Goal: Task Accomplishment & Management: Manage account settings

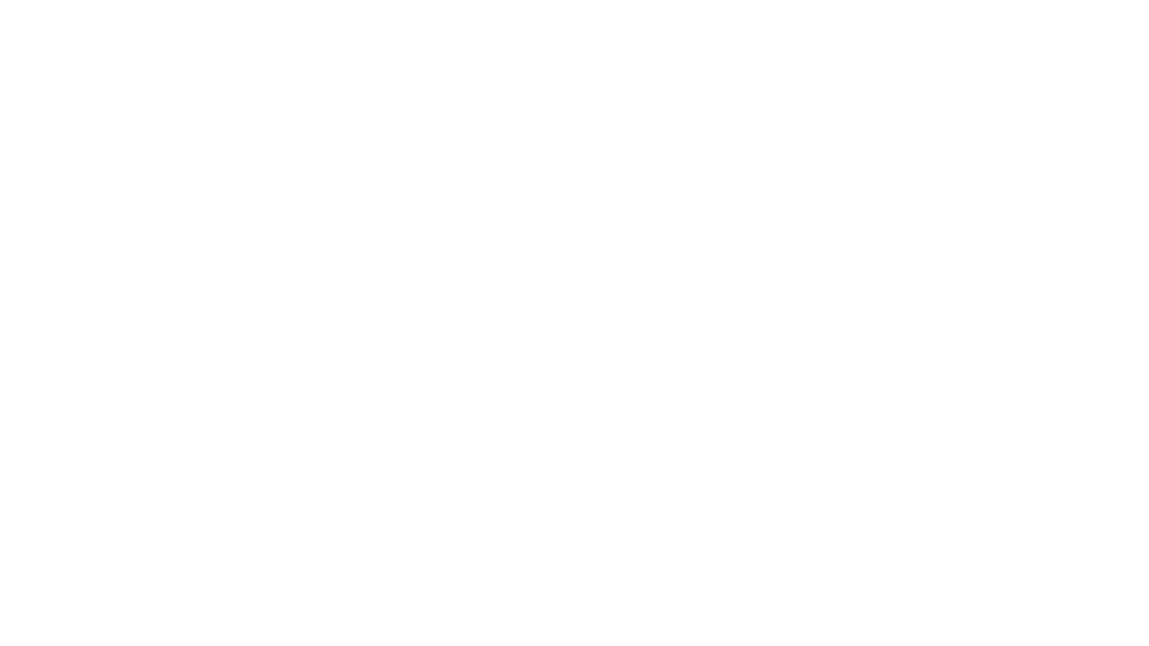
click at [1103, 38] on body at bounding box center [574, 323] width 1149 height 646
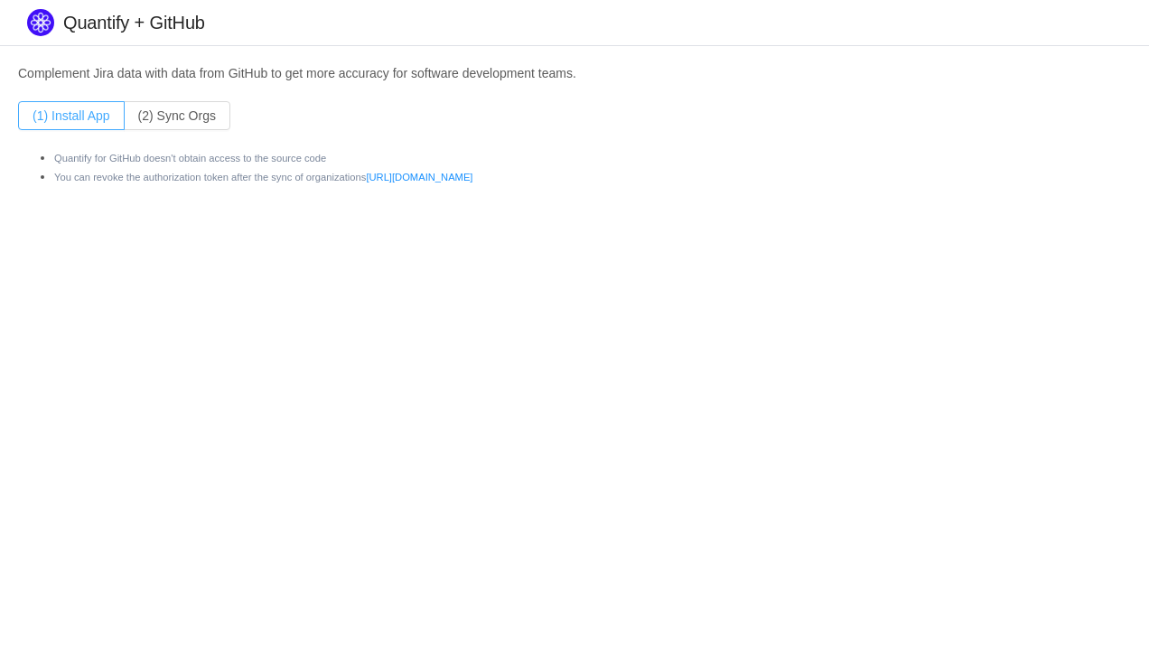
click at [89, 120] on button "(1) Install App" at bounding box center [71, 115] width 107 height 29
click at [190, 112] on button "(2) Sync Orgs" at bounding box center [177, 115] width 107 height 29
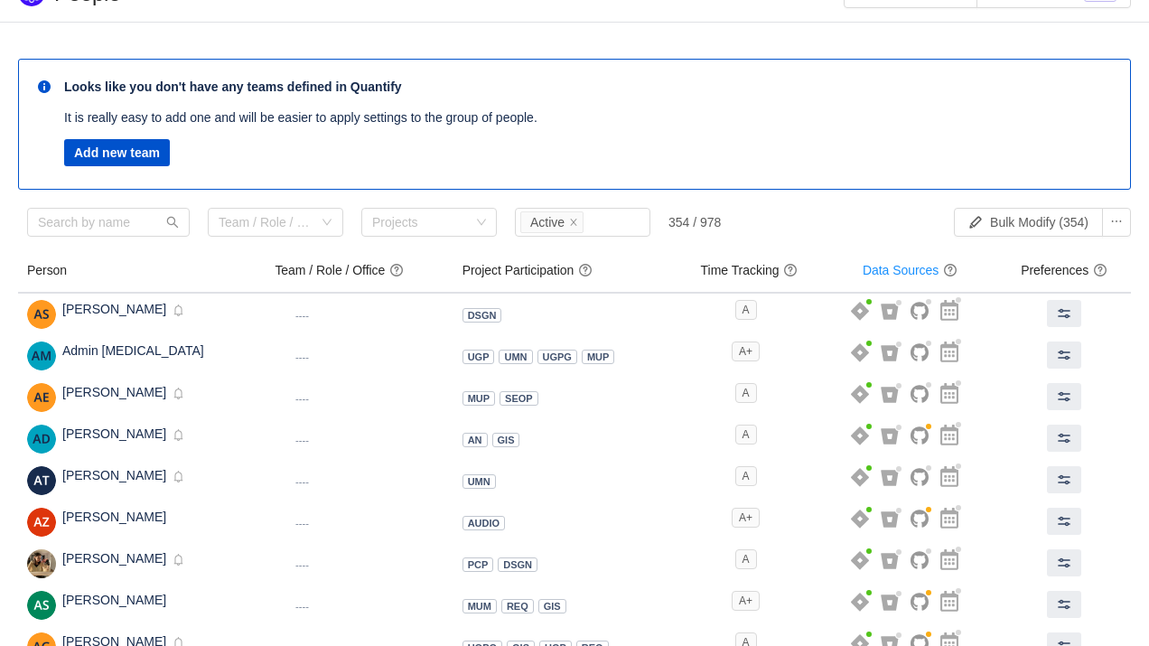
scroll to position [18, 0]
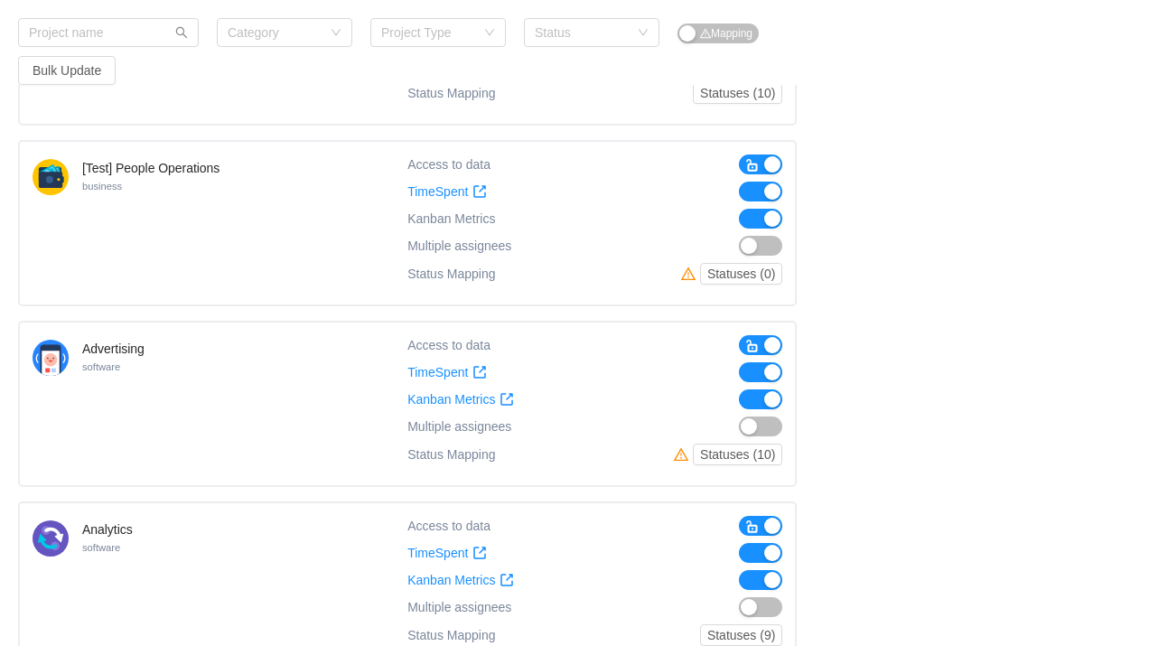
scroll to position [371, 0]
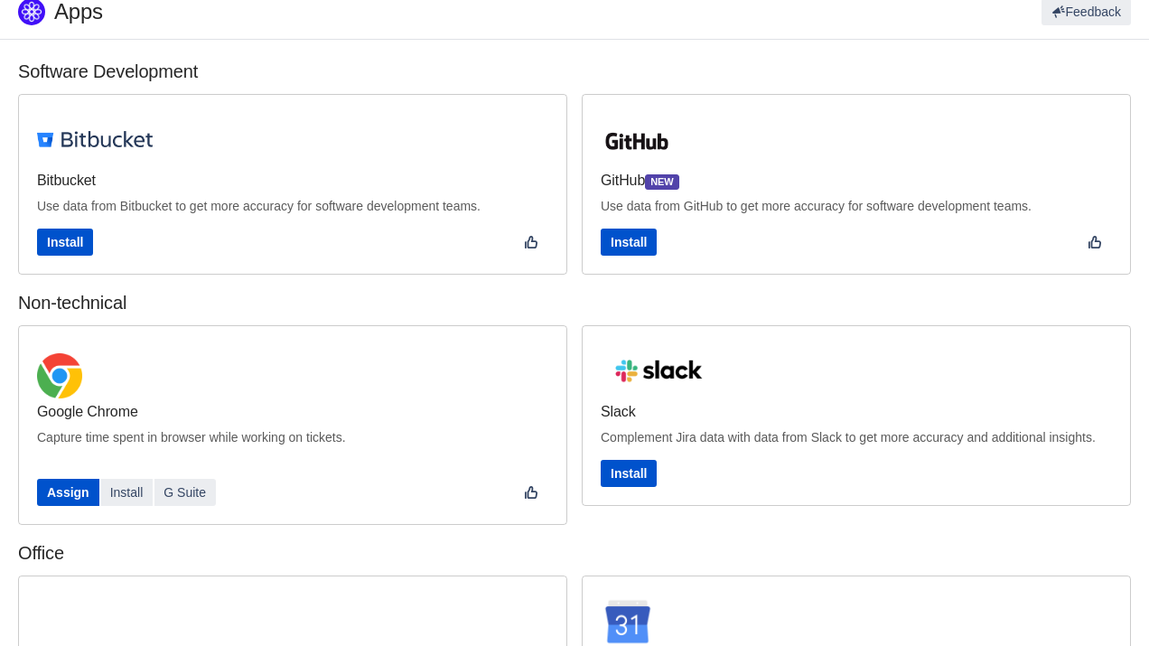
scroll to position [14, 0]
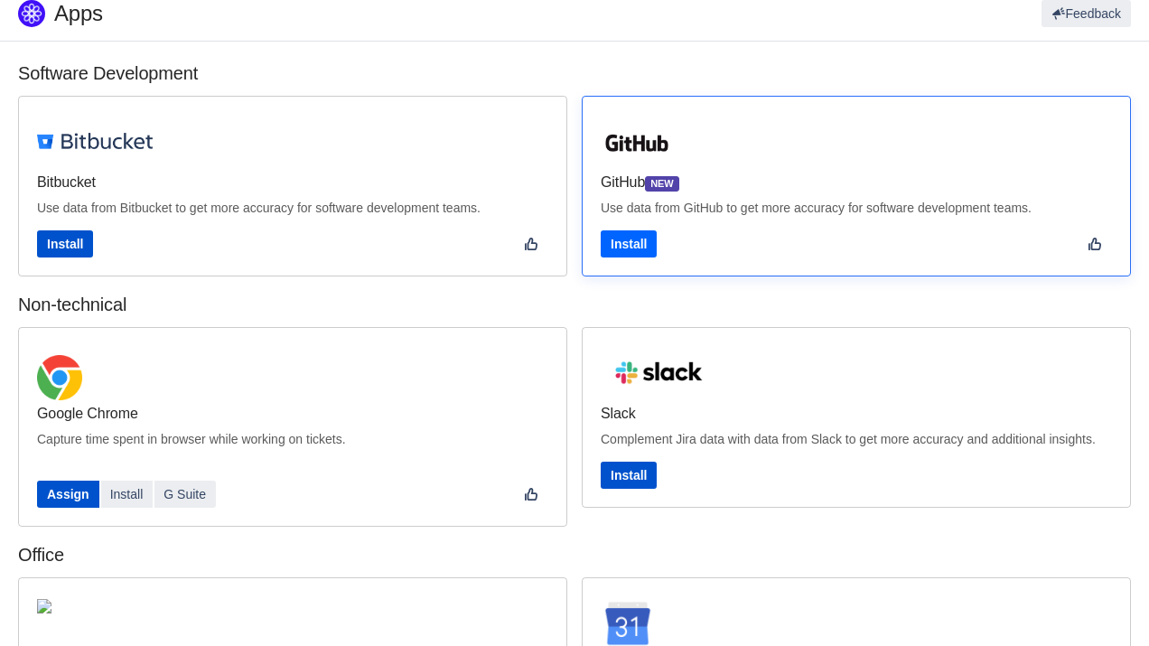
click at [636, 244] on button "Install" at bounding box center [629, 243] width 56 height 27
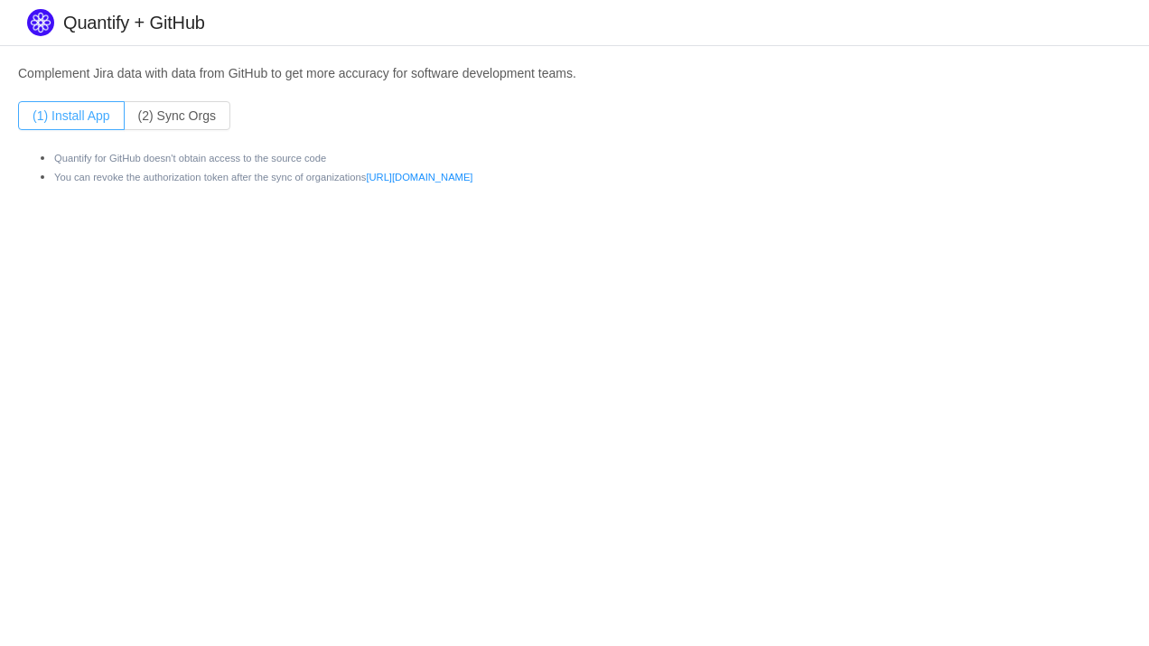
click at [79, 123] on button "(1) Install App" at bounding box center [71, 115] width 107 height 29
click at [181, 121] on button "(2) Sync Orgs" at bounding box center [177, 115] width 107 height 29
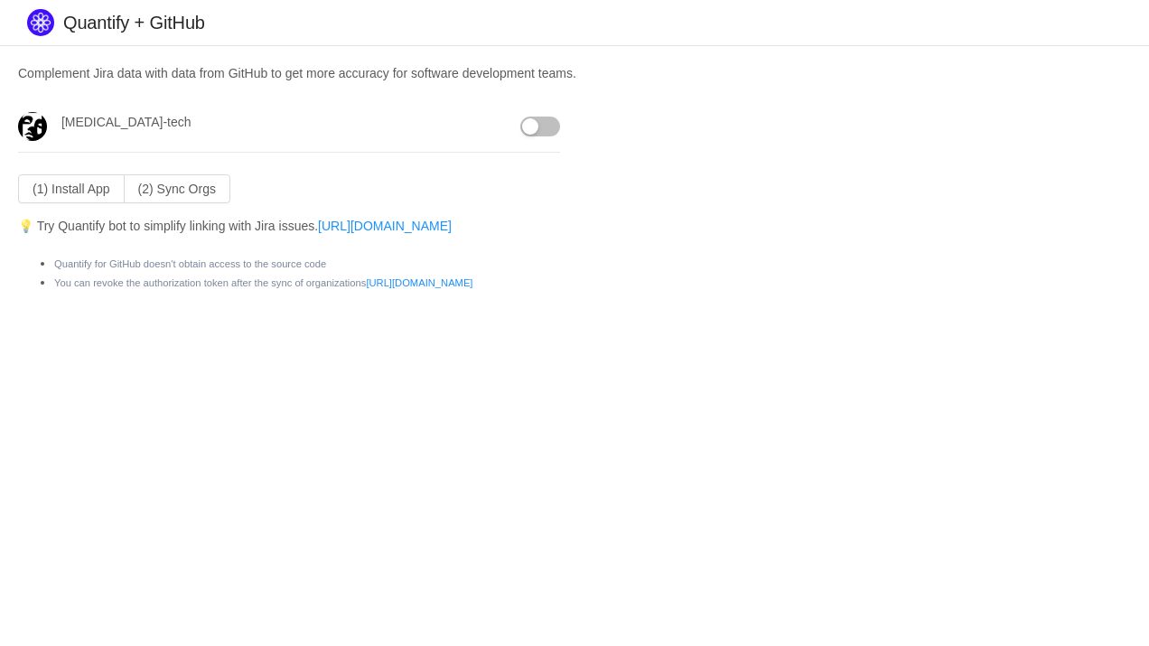
click at [544, 131] on button "button" at bounding box center [540, 127] width 40 height 20
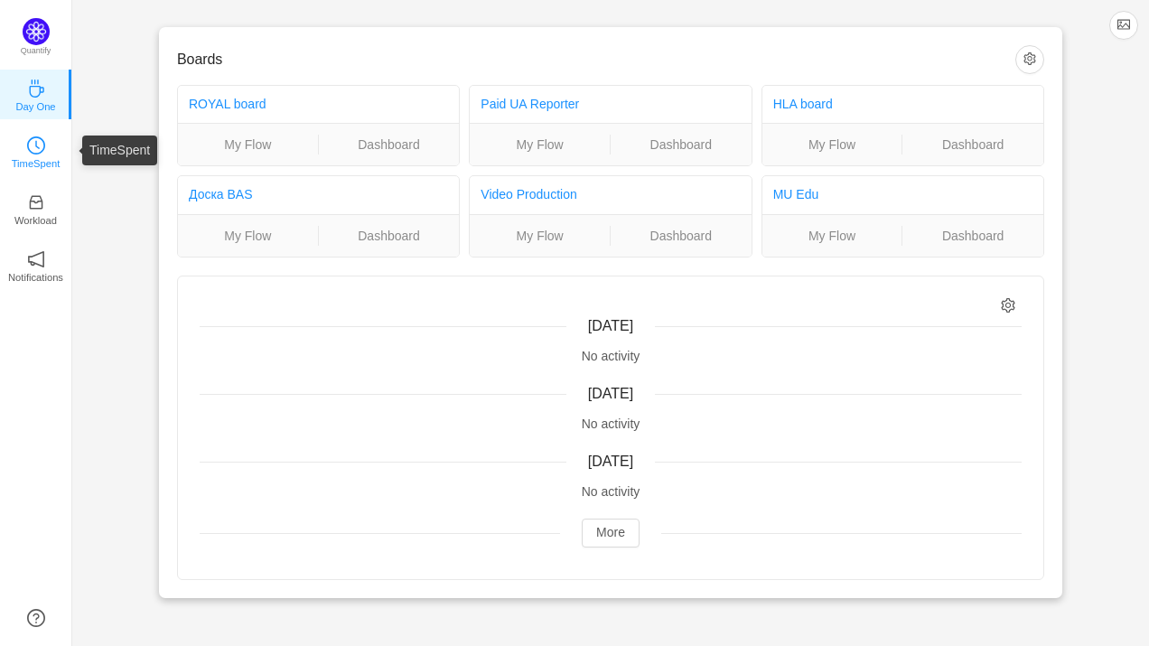
click at [42, 152] on icon "icon: clock-circle" at bounding box center [36, 145] width 18 height 18
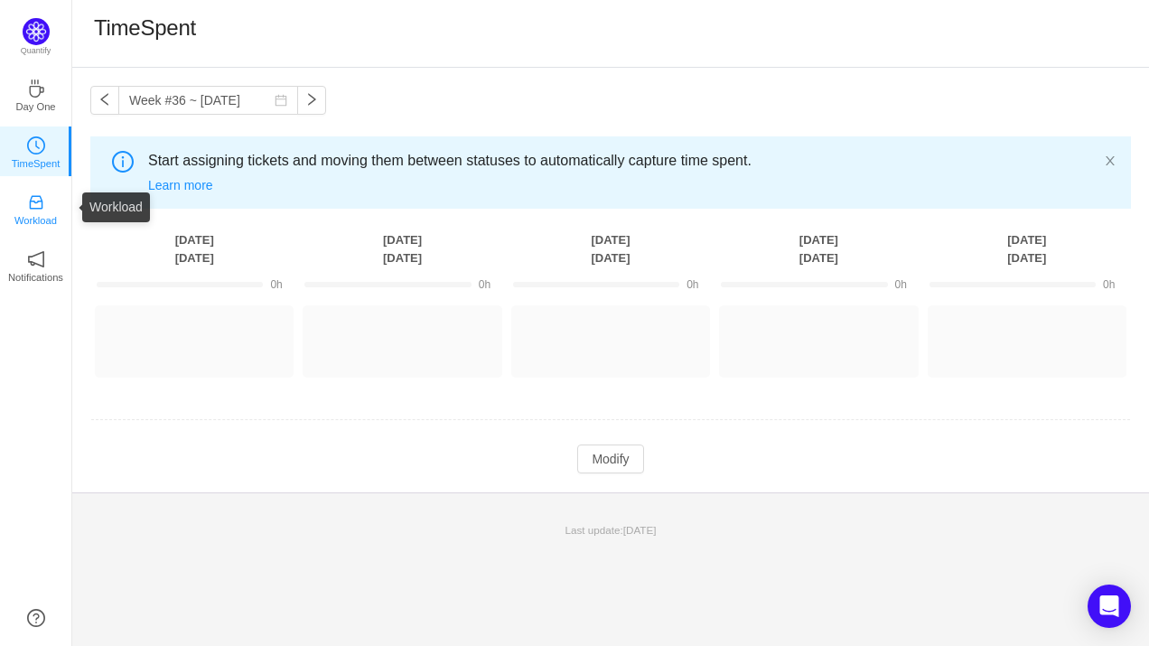
click at [40, 210] on icon "icon: inbox" at bounding box center [36, 202] width 18 height 18
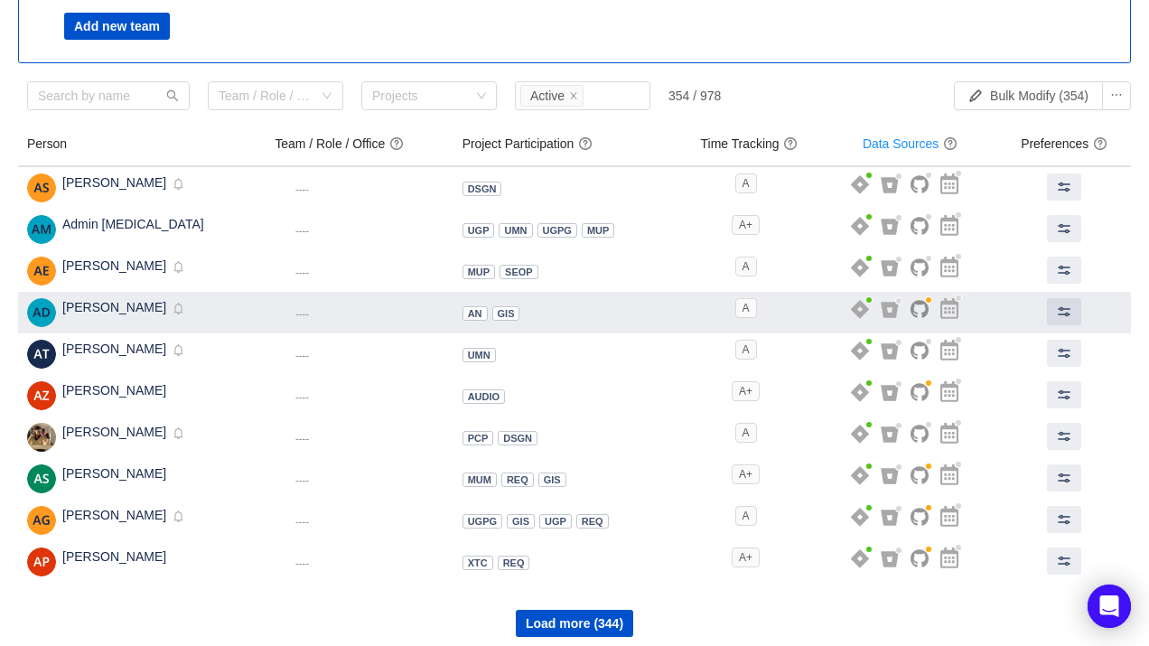
scroll to position [170, 0]
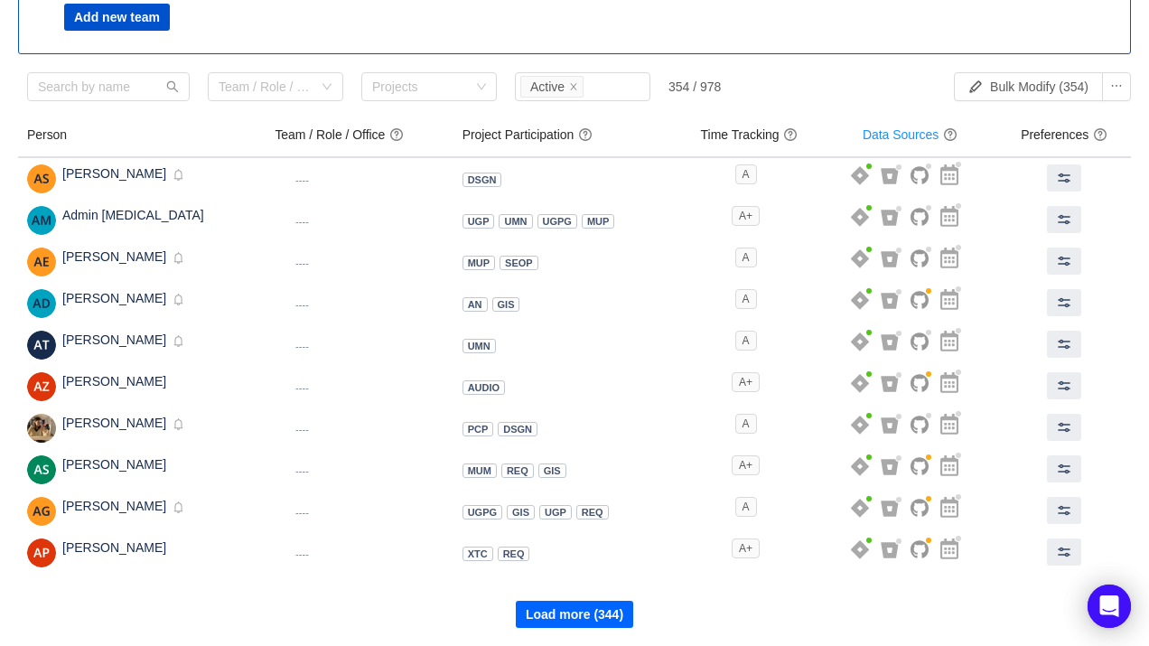
click at [581, 615] on button "Load more (344)" at bounding box center [574, 614] width 117 height 27
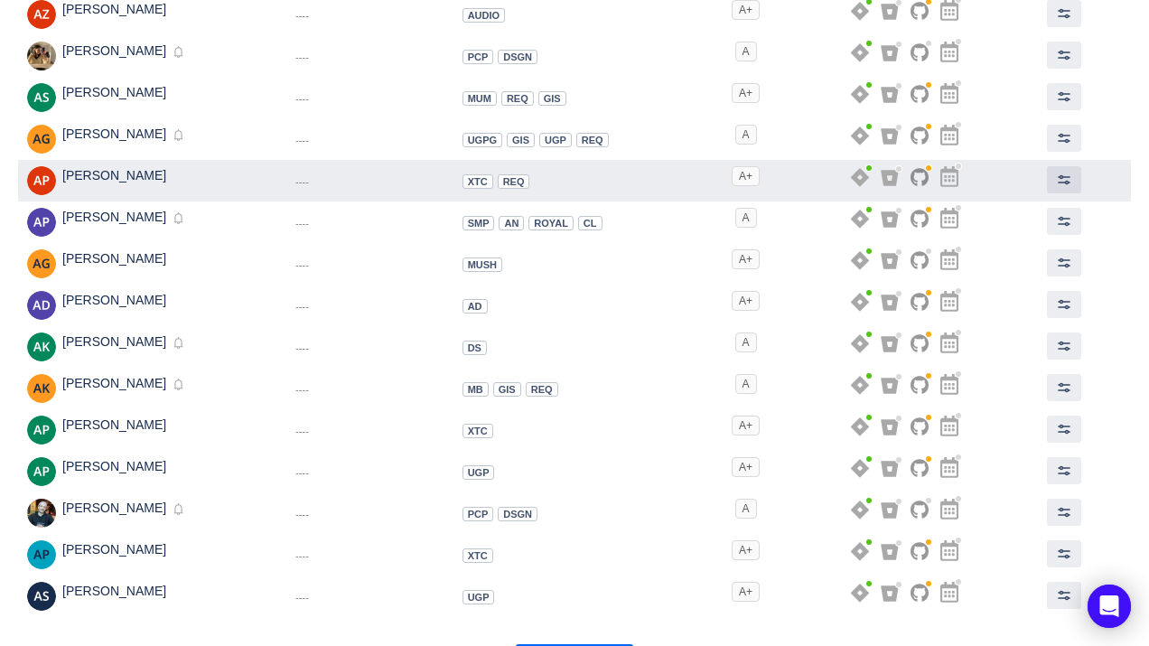
scroll to position [585, 0]
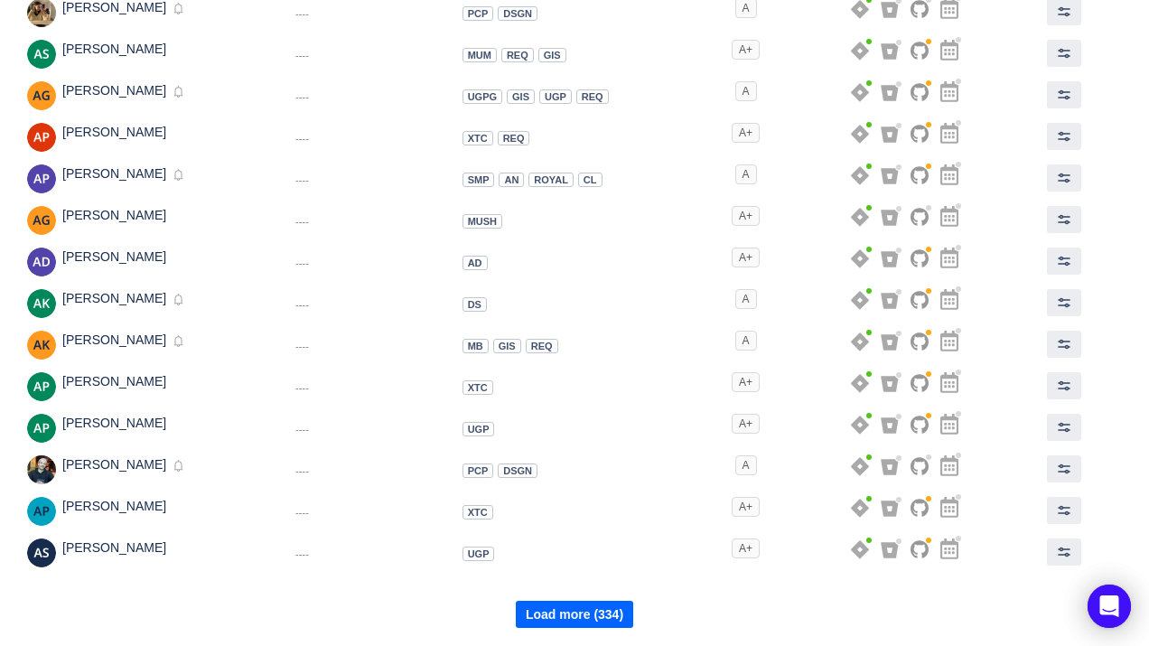
click at [567, 608] on button "Load more (334)" at bounding box center [574, 614] width 117 height 27
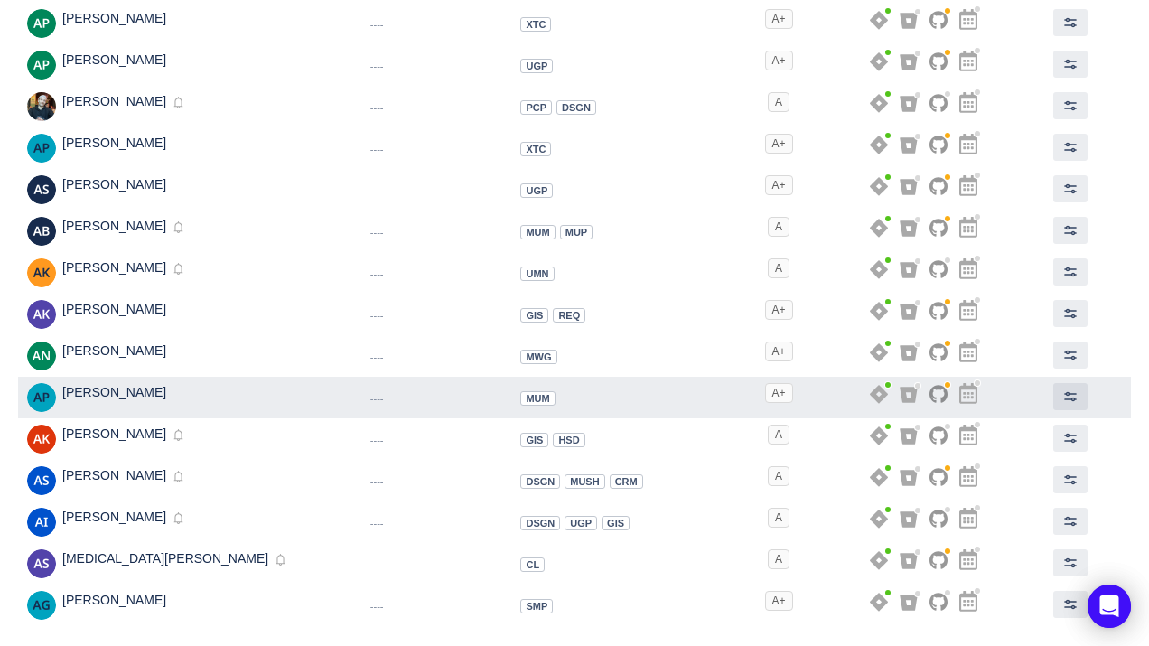
scroll to position [951, 0]
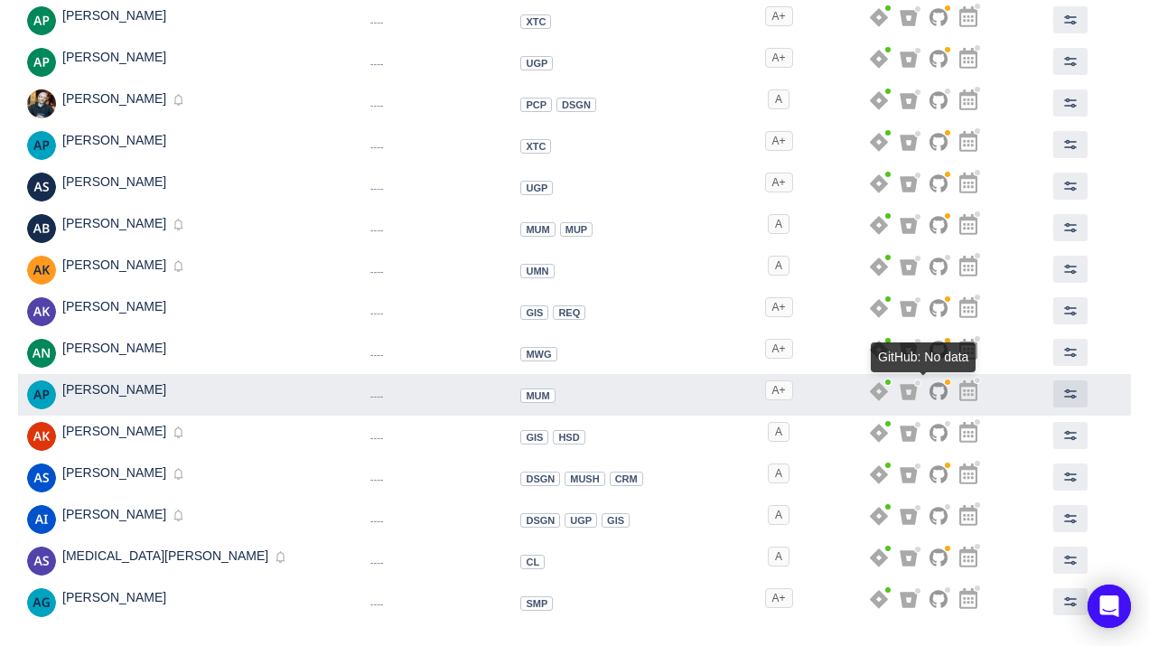
click at [930, 385] on icon at bounding box center [938, 391] width 18 height 17
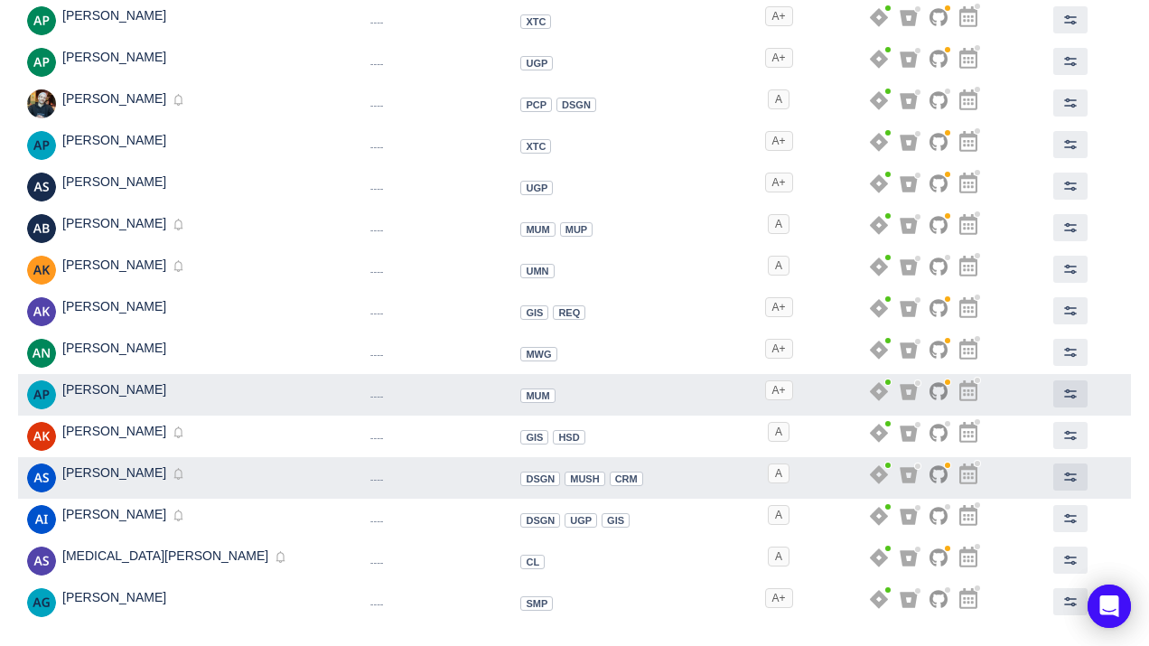
scroll to position [1001, 0]
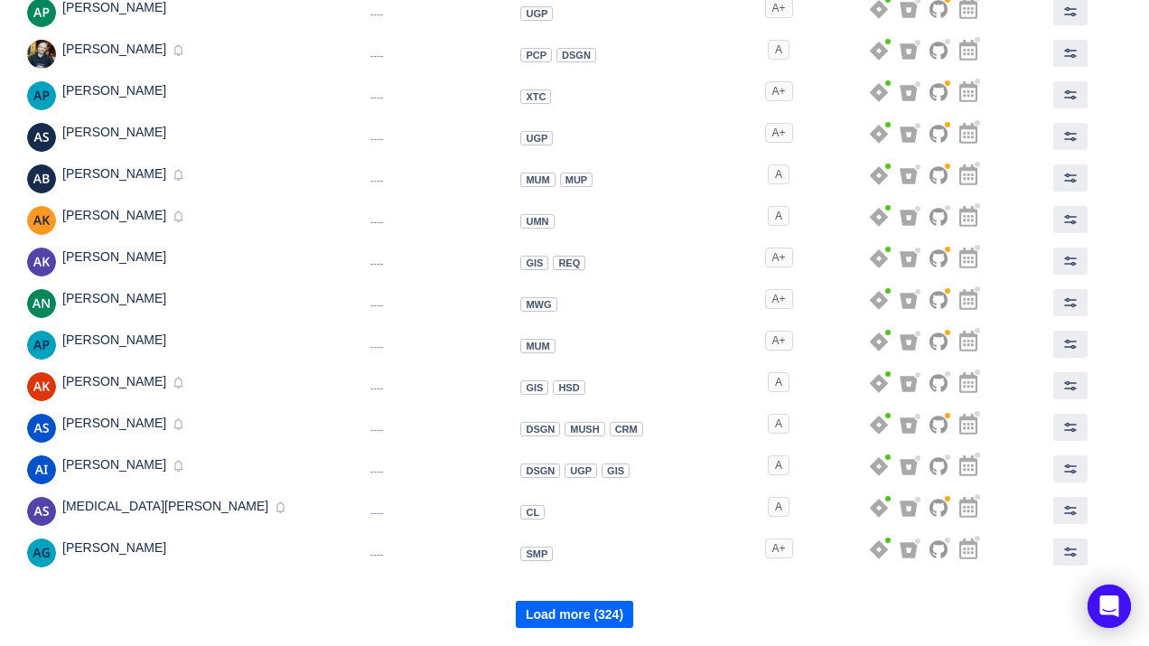
click at [543, 607] on button "Load more (324)" at bounding box center [574, 614] width 117 height 27
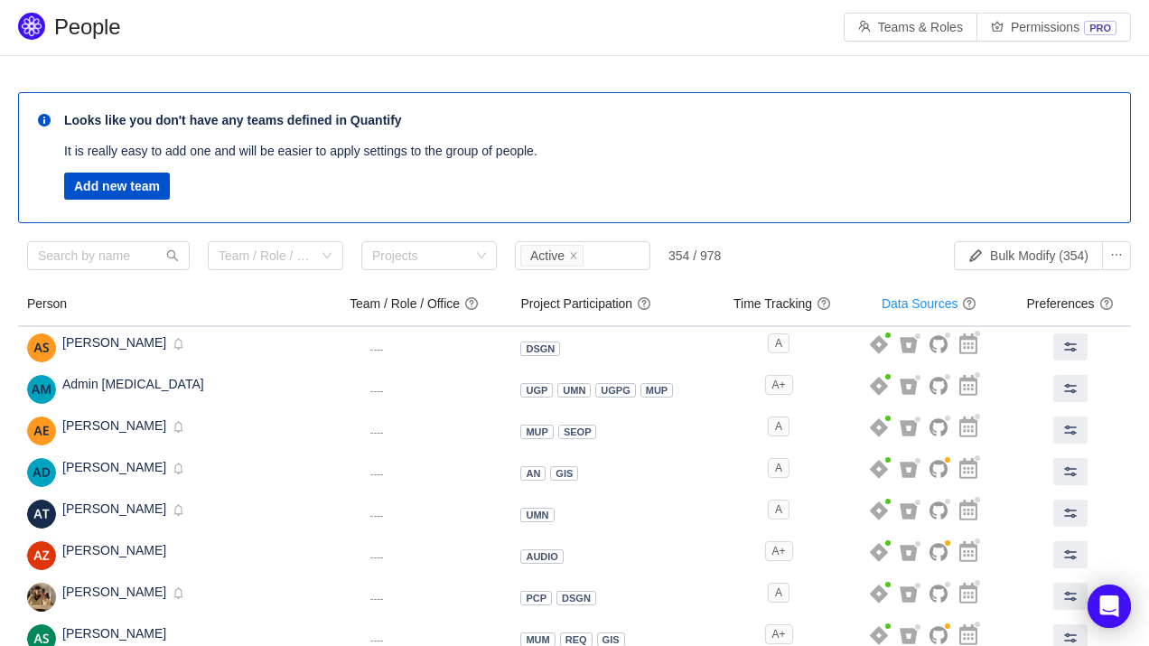
scroll to position [0, 0]
click at [136, 250] on input "text" at bounding box center [108, 256] width 163 height 29
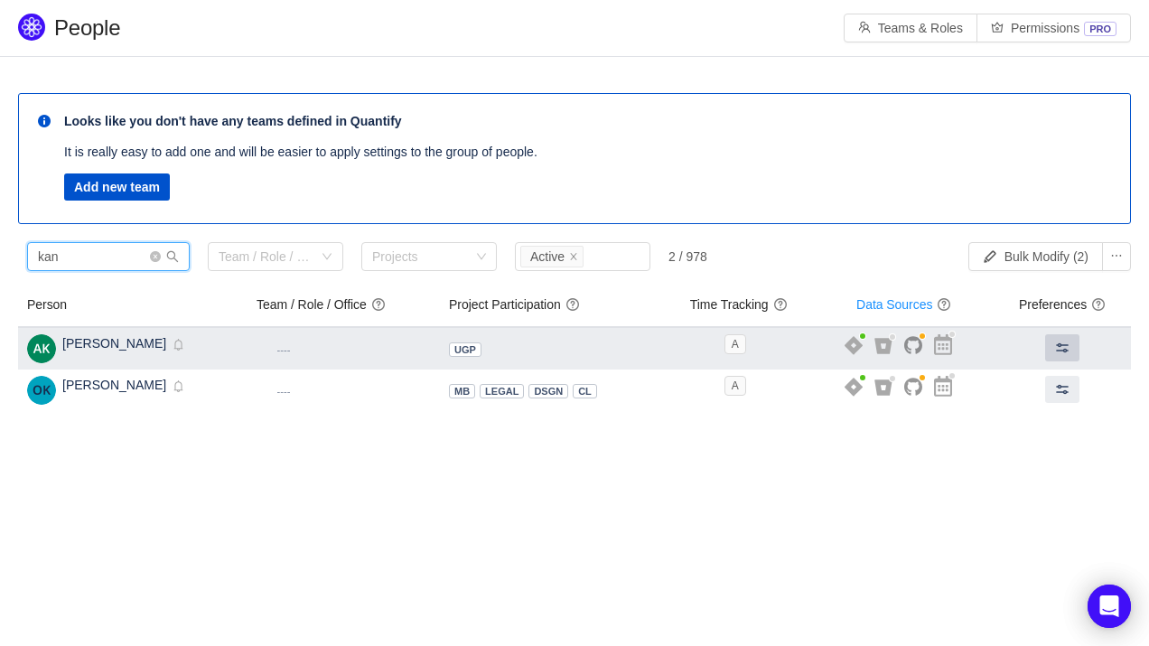
type input "kan"
click at [1057, 349] on span at bounding box center [1062, 347] width 14 height 14
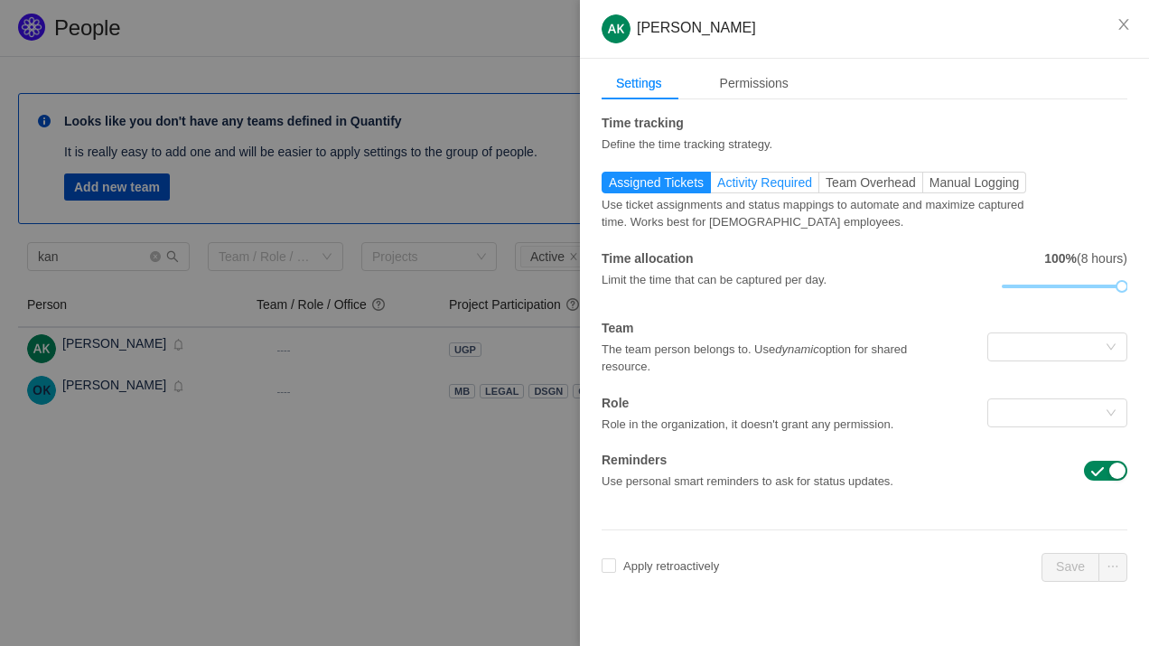
click at [780, 184] on span "Activity Required" at bounding box center [764, 182] width 95 height 14
click at [717, 187] on input "Activity Required" at bounding box center [717, 187] width 0 height 0
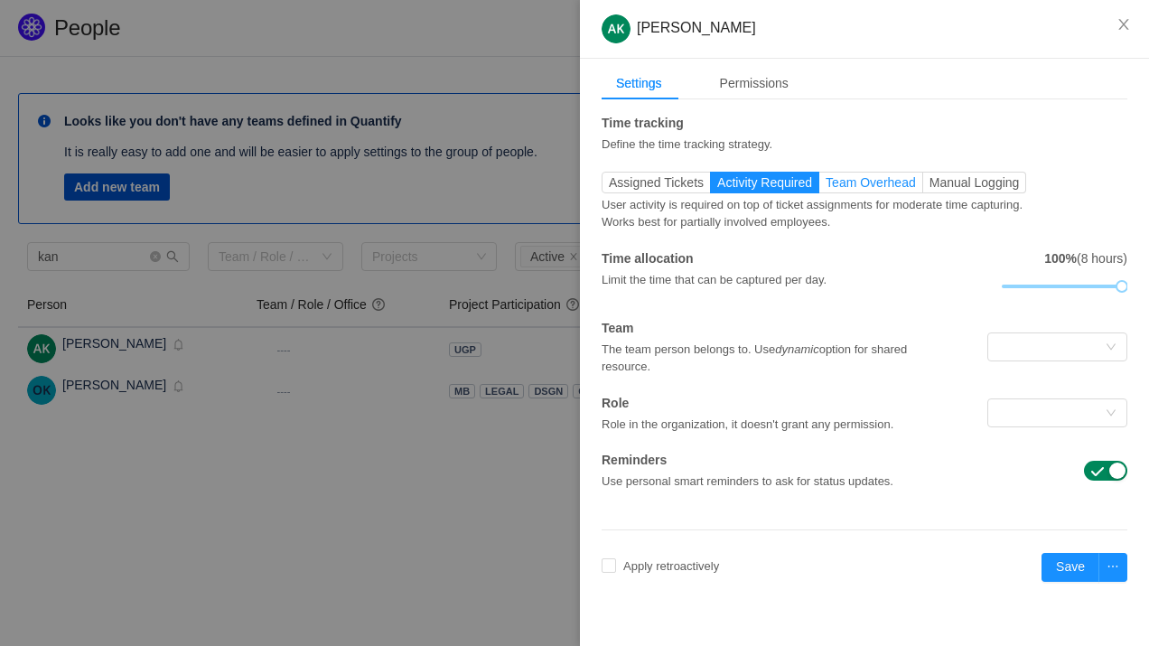
click at [874, 182] on span "Team Overhead" at bounding box center [870, 182] width 90 height 14
click at [825, 187] on input "Team Overhead" at bounding box center [825, 187] width 0 height 0
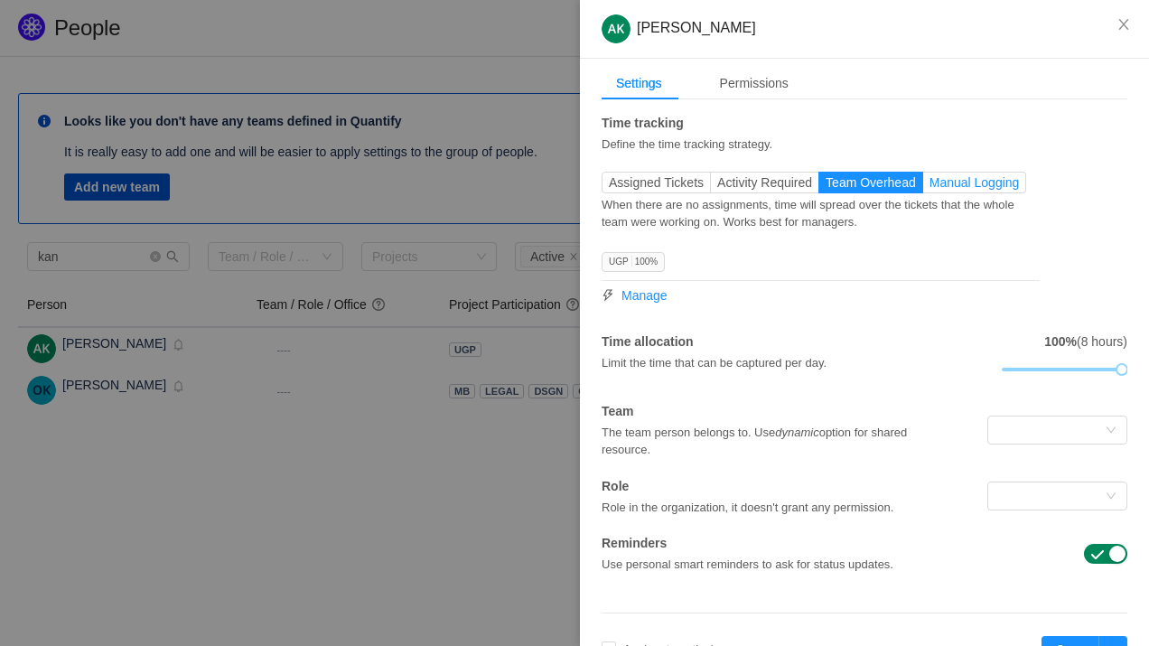
click at [973, 185] on span "Manual Logging" at bounding box center [974, 182] width 90 height 14
click at [929, 187] on input "Manual Logging" at bounding box center [929, 187] width 0 height 0
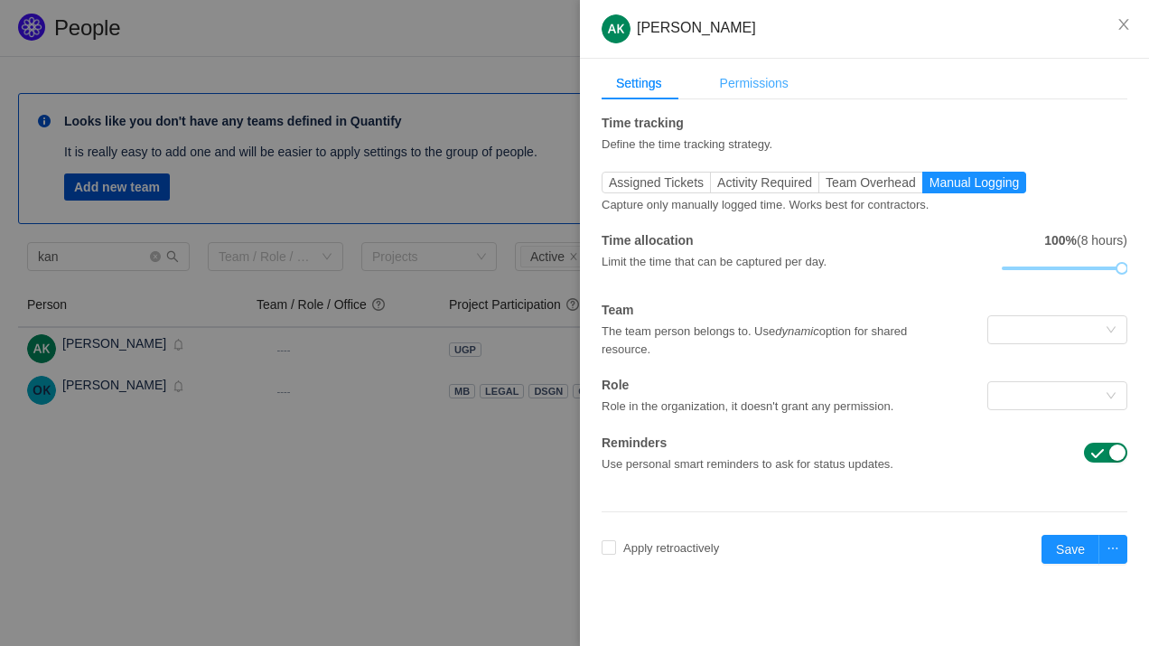
click at [743, 89] on div "Permissions" at bounding box center [754, 83] width 98 height 33
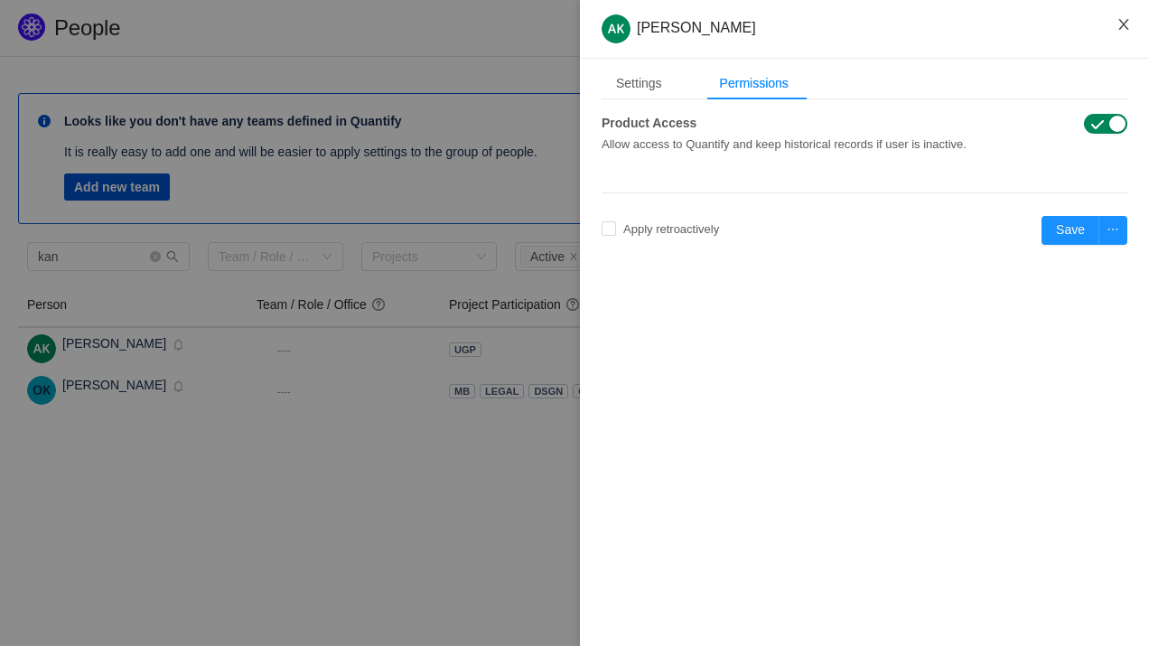
click at [1128, 26] on icon "icon: close" at bounding box center [1123, 24] width 14 height 14
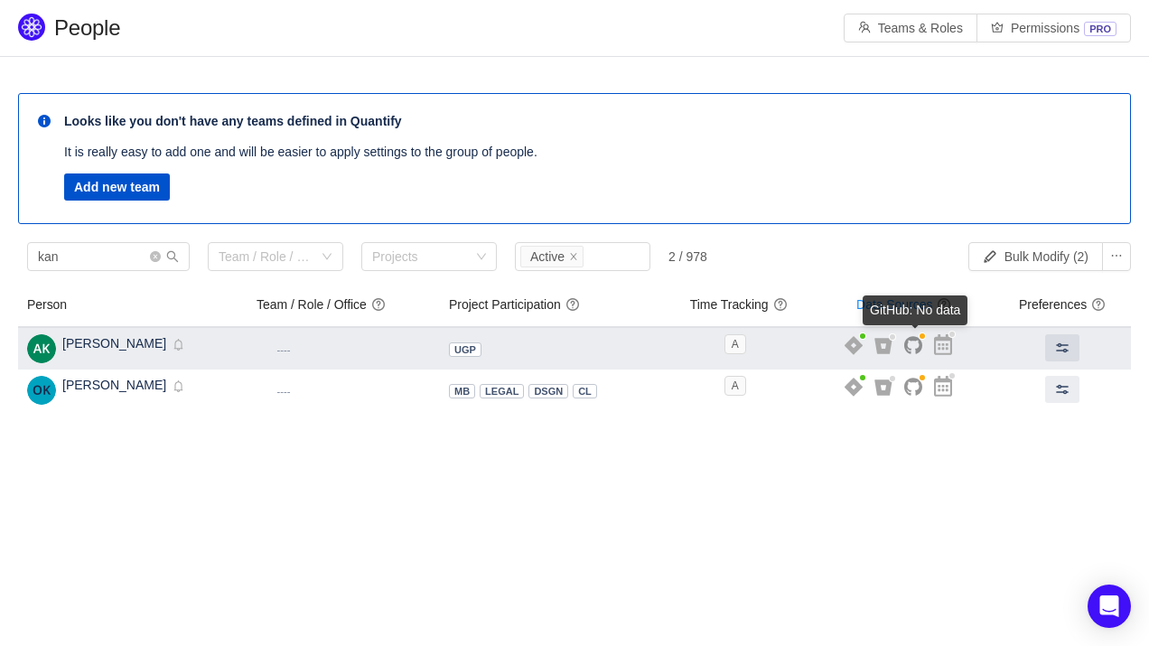
click at [917, 343] on icon at bounding box center [913, 345] width 18 height 19
click at [918, 341] on icon at bounding box center [913, 345] width 18 height 19
click at [921, 341] on icon at bounding box center [913, 345] width 18 height 17
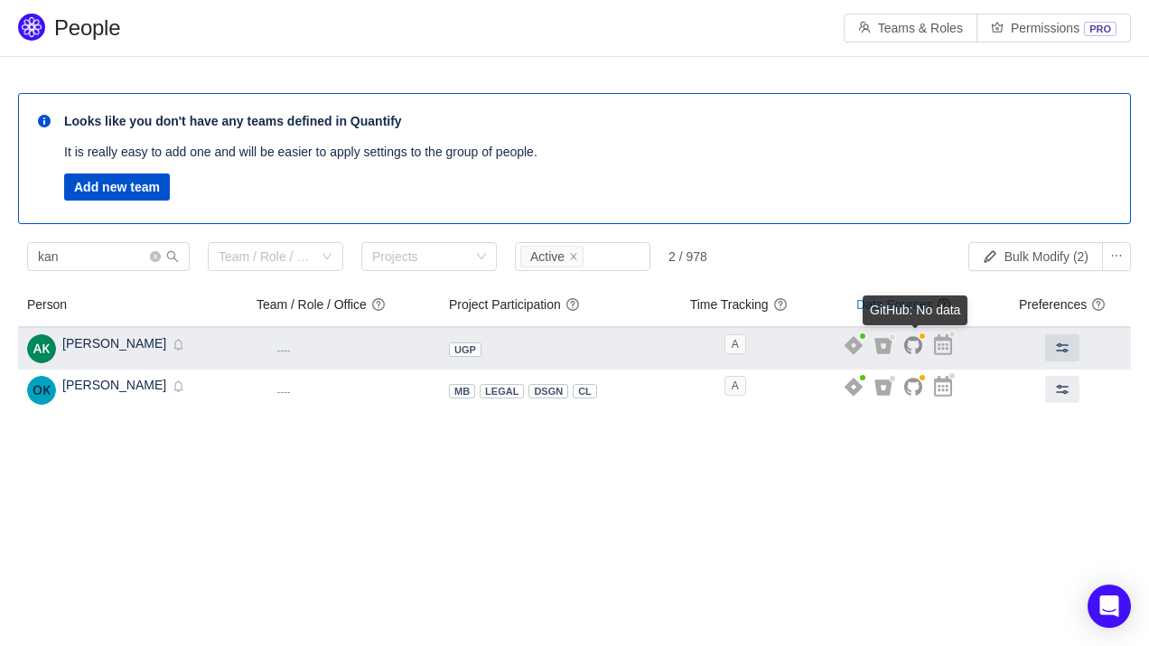
click at [921, 341] on icon at bounding box center [913, 345] width 18 height 17
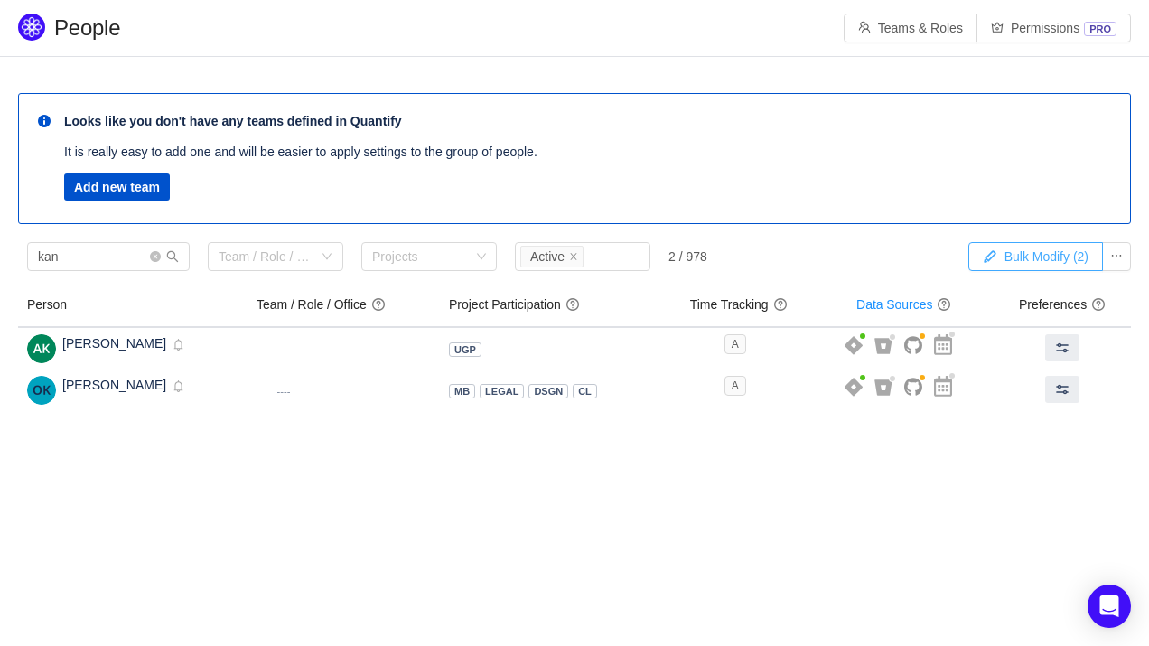
click at [1015, 252] on button "Bulk Modify (2)" at bounding box center [1035, 256] width 135 height 29
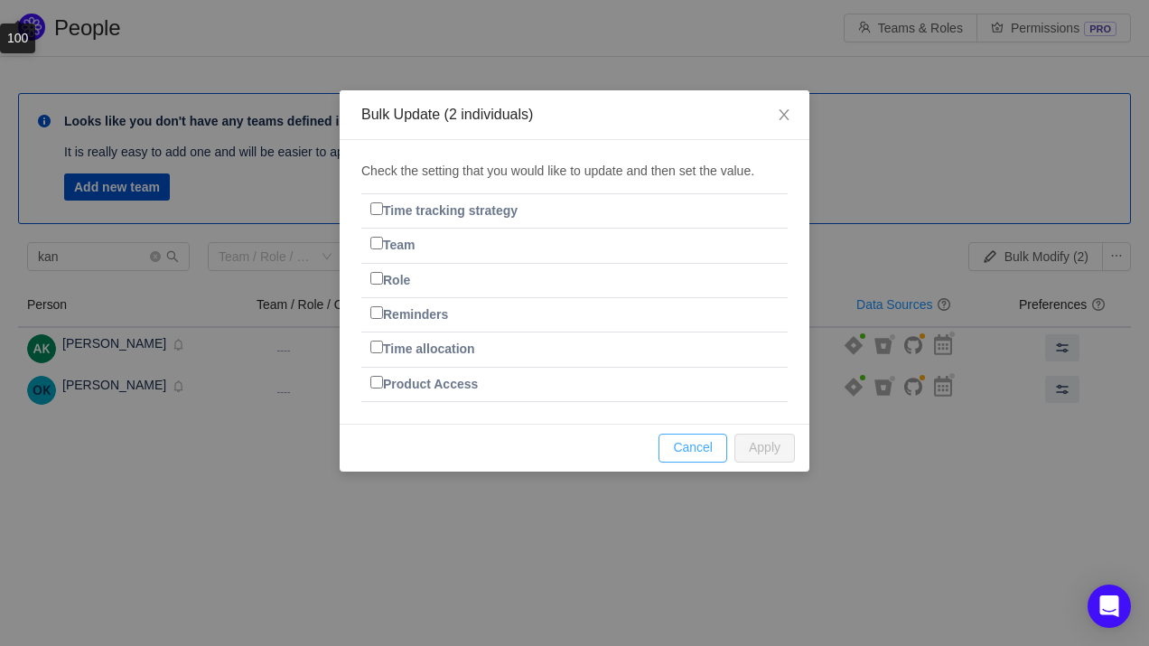
click at [681, 447] on button "Cancel" at bounding box center [692, 448] width 69 height 29
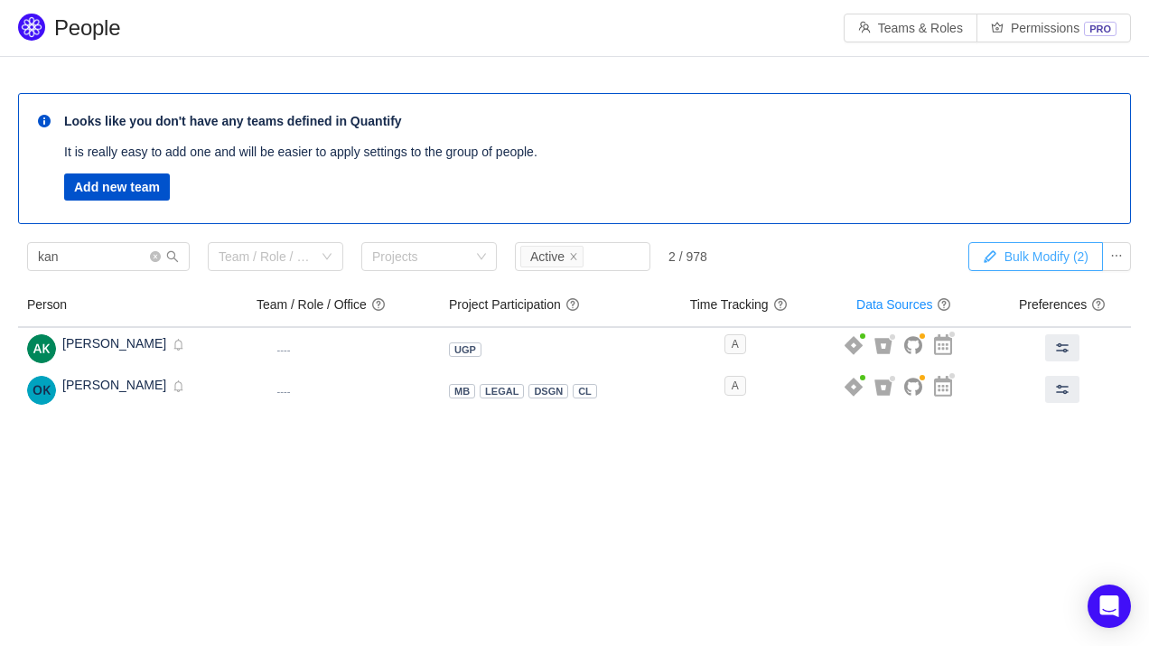
click at [1021, 264] on button "Bulk Modify (2)" at bounding box center [1035, 256] width 135 height 29
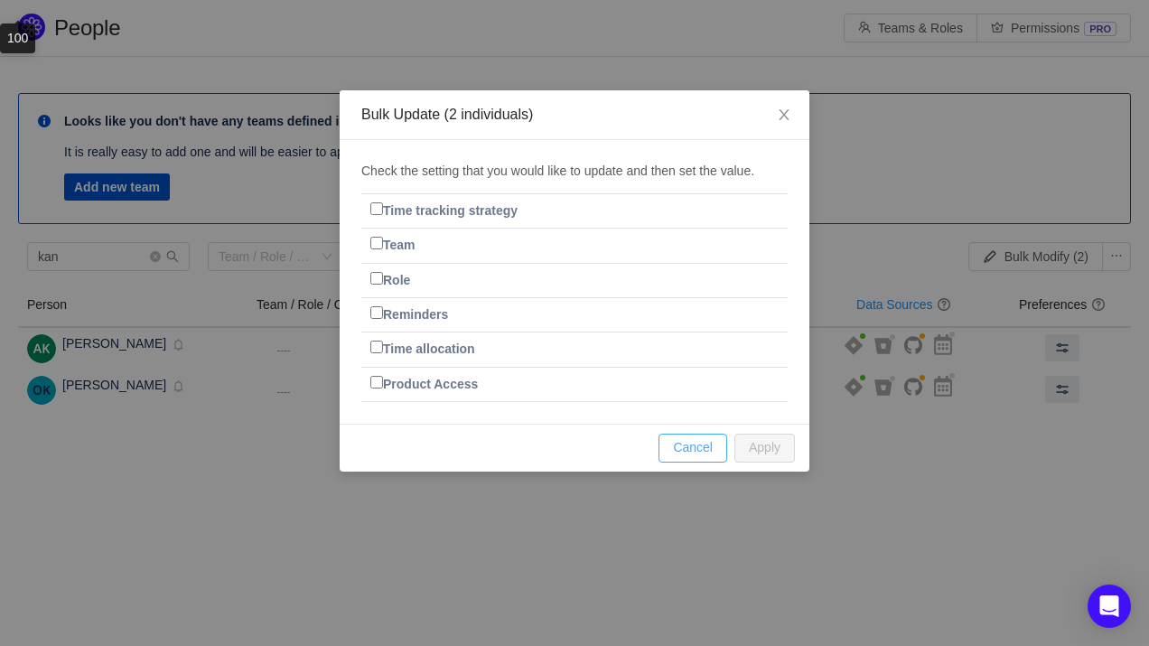
click at [697, 459] on button "Cancel" at bounding box center [692, 448] width 69 height 29
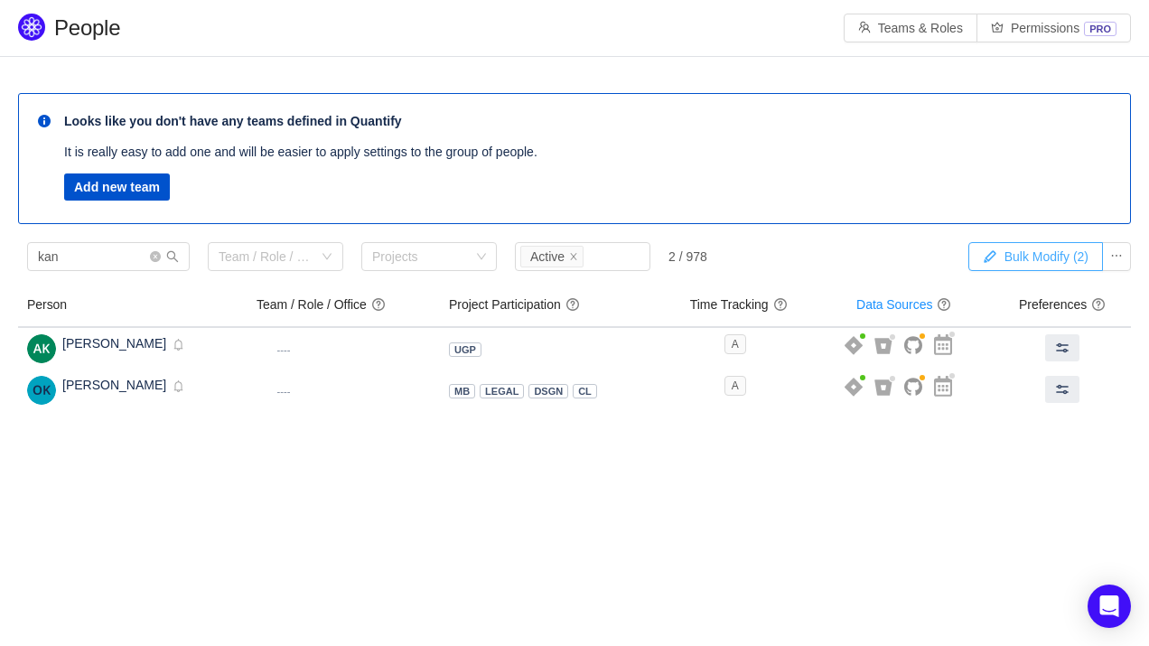
click at [1066, 266] on button "Bulk Modify (2)" at bounding box center [1035, 256] width 135 height 29
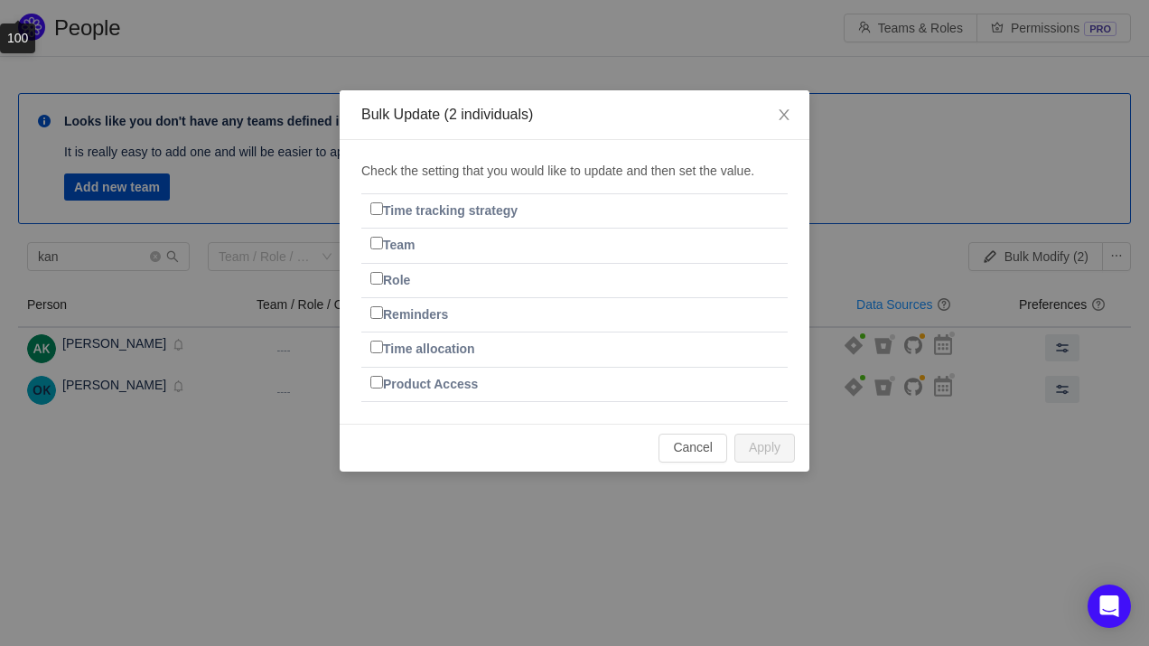
click at [407, 282] on label "Role" at bounding box center [390, 280] width 40 height 14
click at [383, 282] on input "Role" at bounding box center [376, 278] width 13 height 13
checkbox input "true"
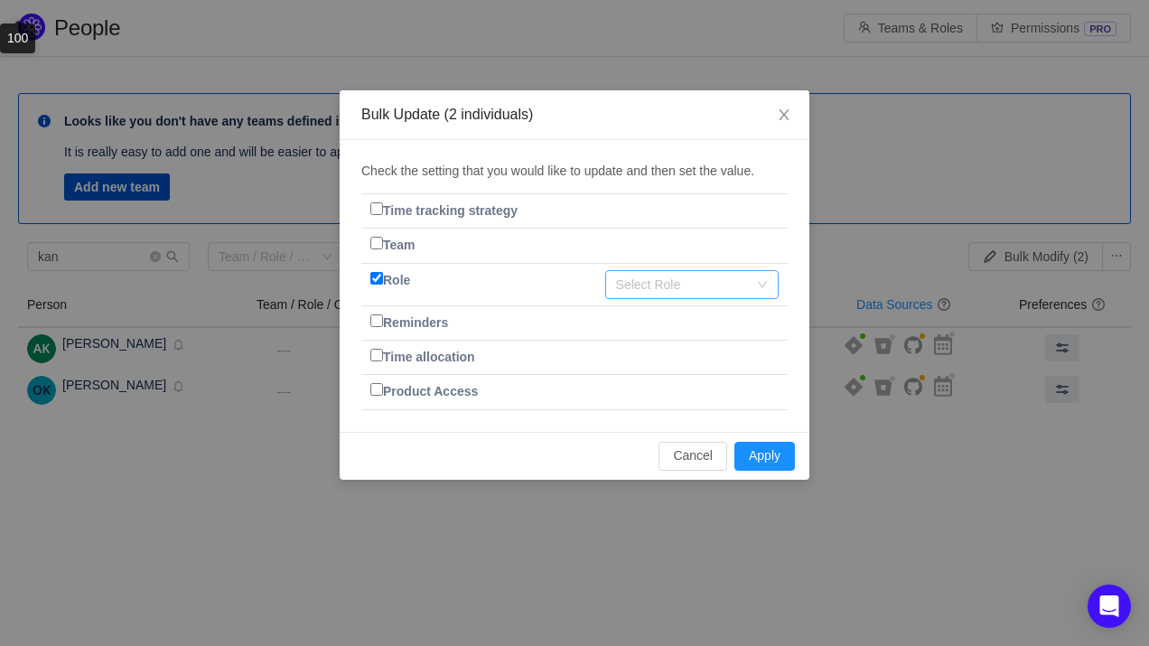
click at [707, 289] on div "Select Role" at bounding box center [682, 284] width 132 height 18
click at [667, 283] on div "Select Role" at bounding box center [682, 284] width 132 height 18
paste input "Project manager"
type input "Project manager"
click at [779, 455] on button "Apply" at bounding box center [764, 456] width 61 height 29
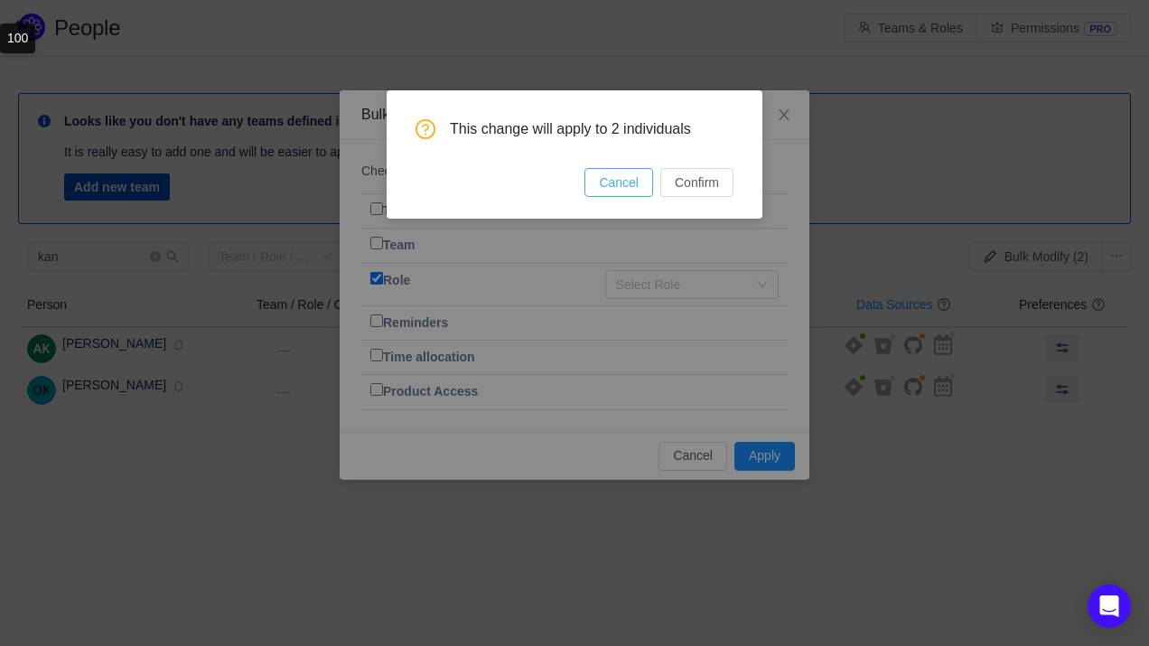
click at [633, 191] on button "Cancel" at bounding box center [618, 182] width 69 height 29
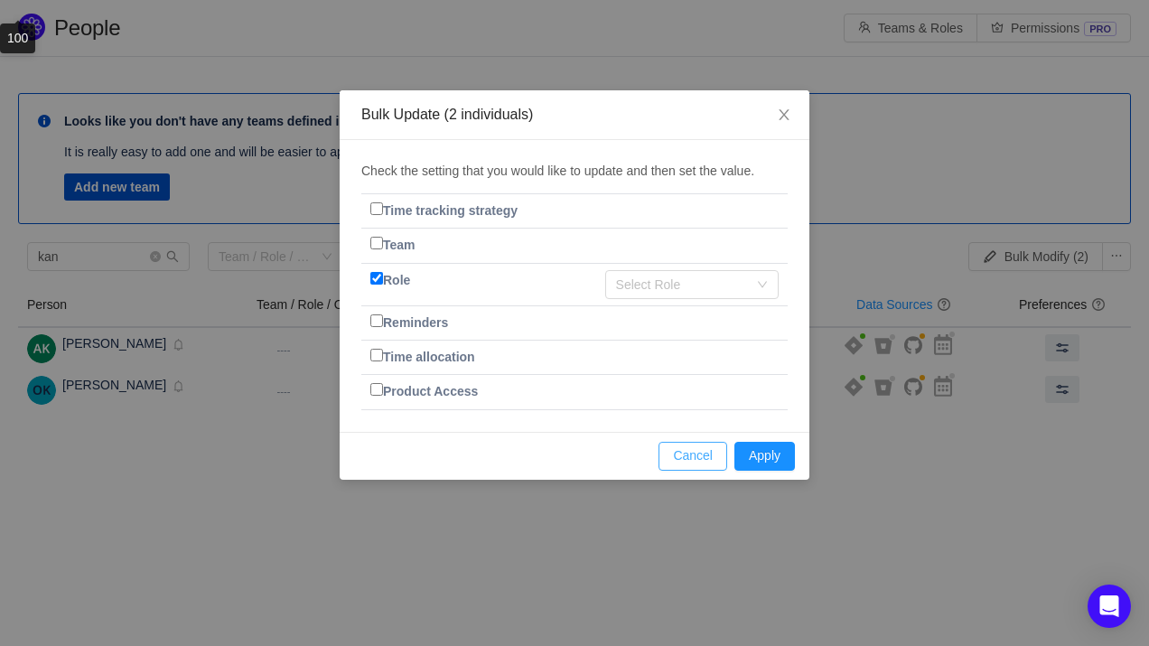
click at [680, 452] on button "Cancel" at bounding box center [692, 456] width 69 height 29
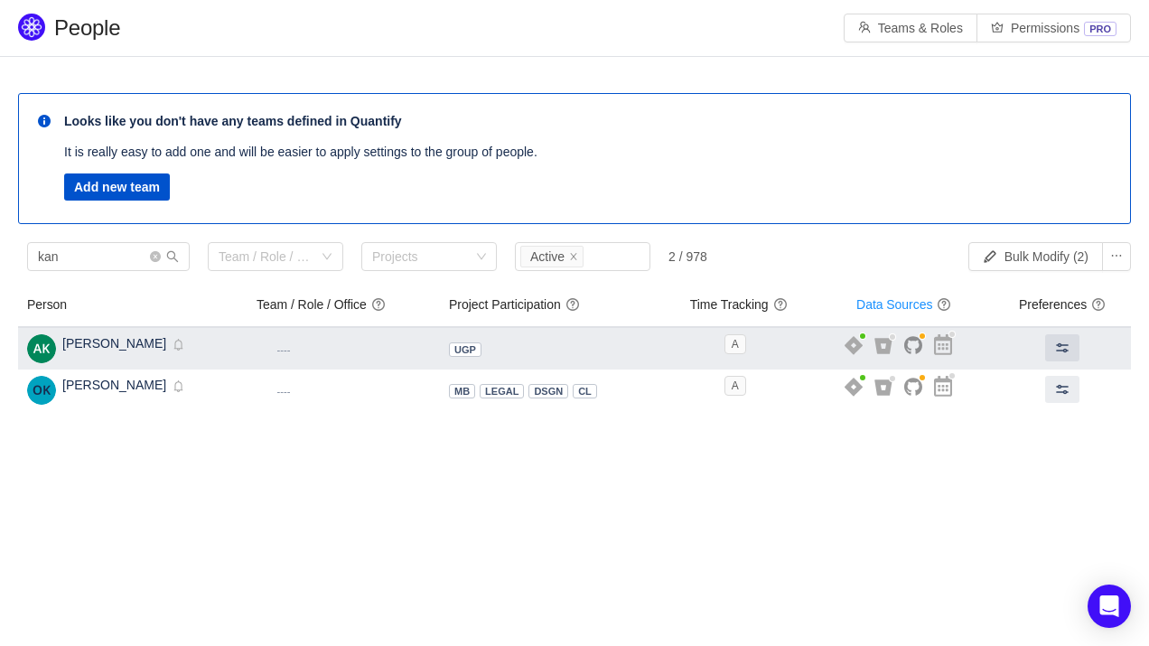
click at [291, 344] on small "----" at bounding box center [284, 349] width 14 height 11
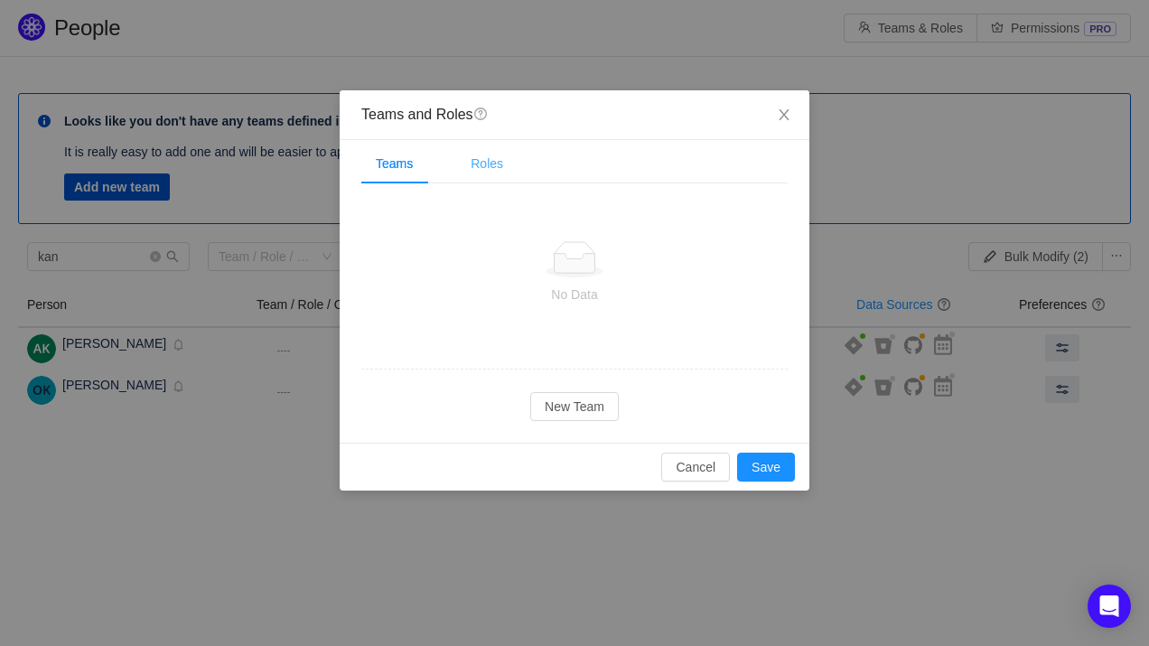
click at [479, 159] on div "Roles" at bounding box center [486, 164] width 61 height 41
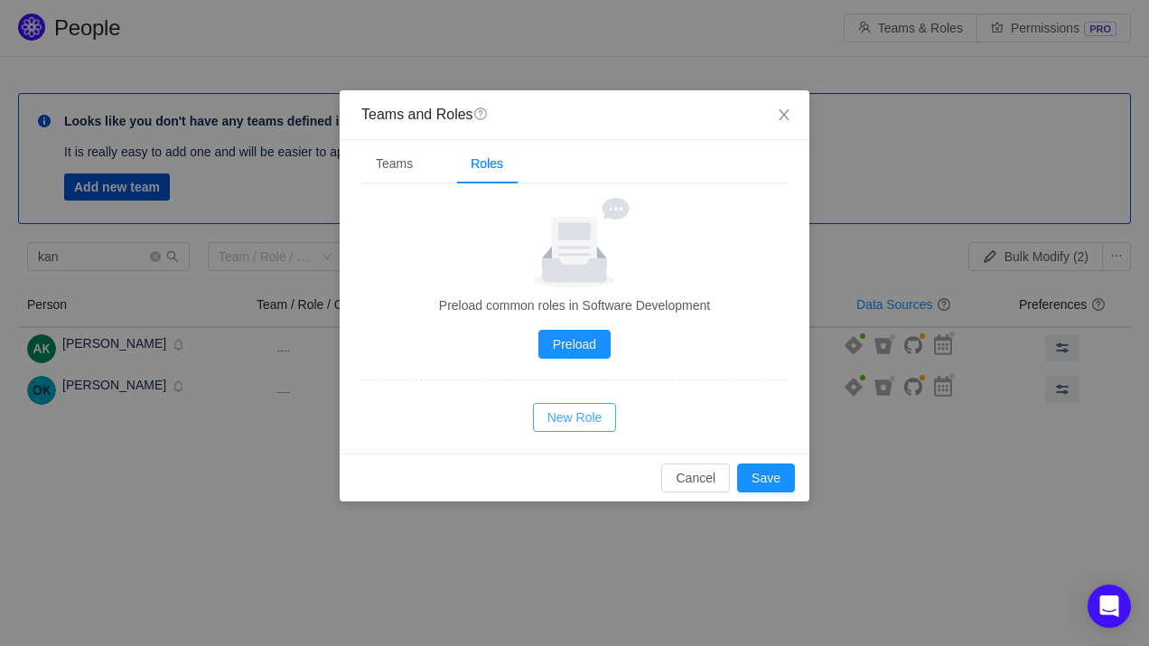
click at [574, 423] on button "New Role" at bounding box center [575, 417] width 84 height 29
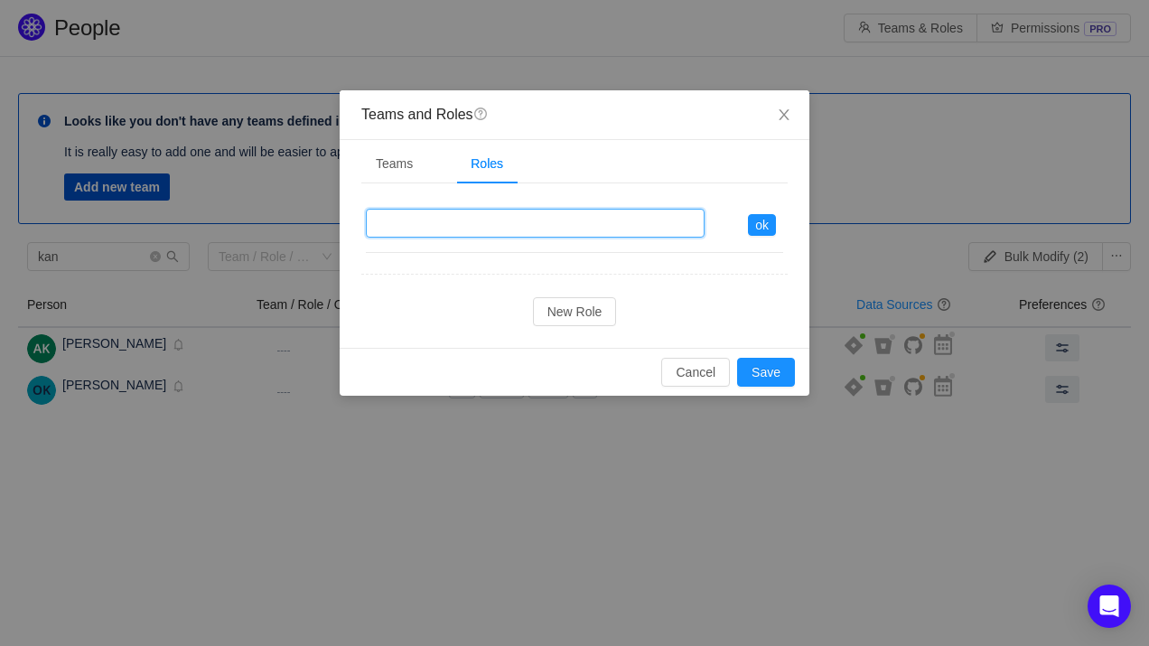
click at [537, 226] on input "text" at bounding box center [535, 223] width 339 height 29
paste input "Project manager"
type input "Project manager"
click at [771, 229] on button "ok" at bounding box center [762, 225] width 28 height 22
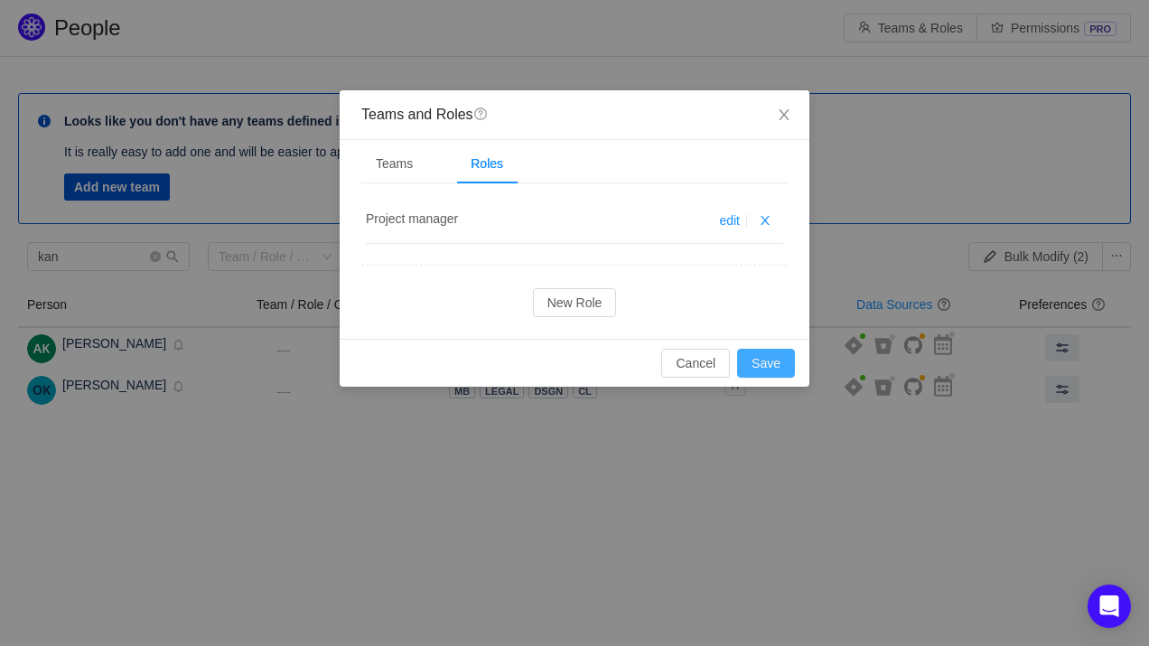
click at [772, 375] on button "Save" at bounding box center [766, 363] width 58 height 29
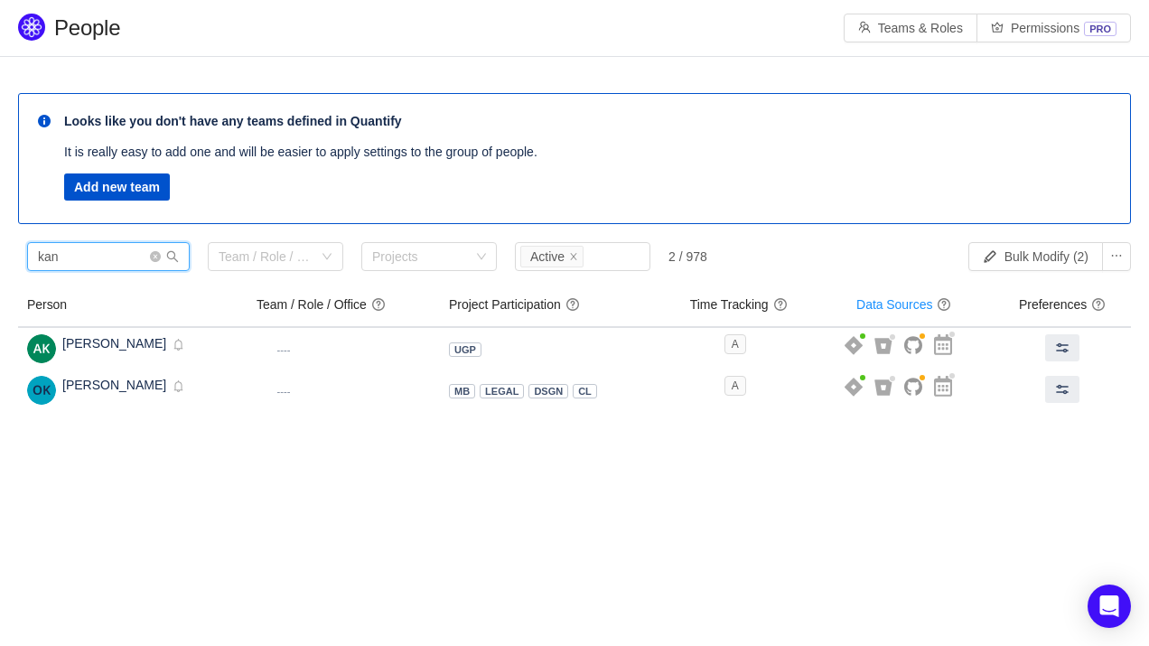
click at [95, 263] on input "kan" at bounding box center [108, 256] width 163 height 29
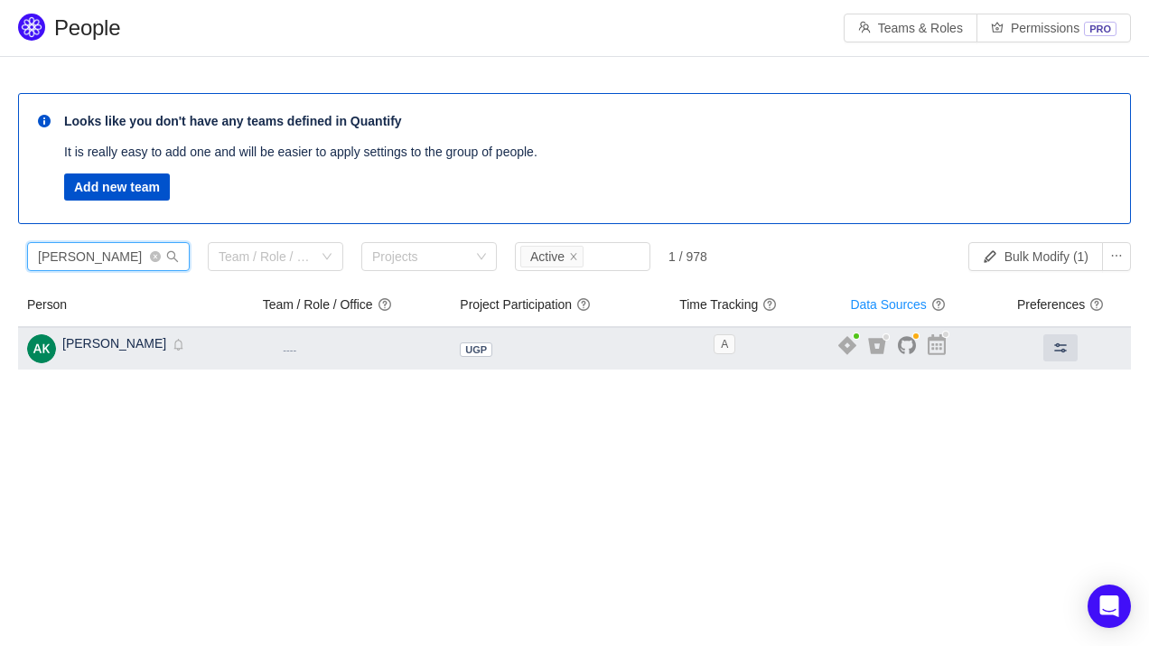
type input "kant"
click at [296, 348] on small "----" at bounding box center [290, 349] width 14 height 11
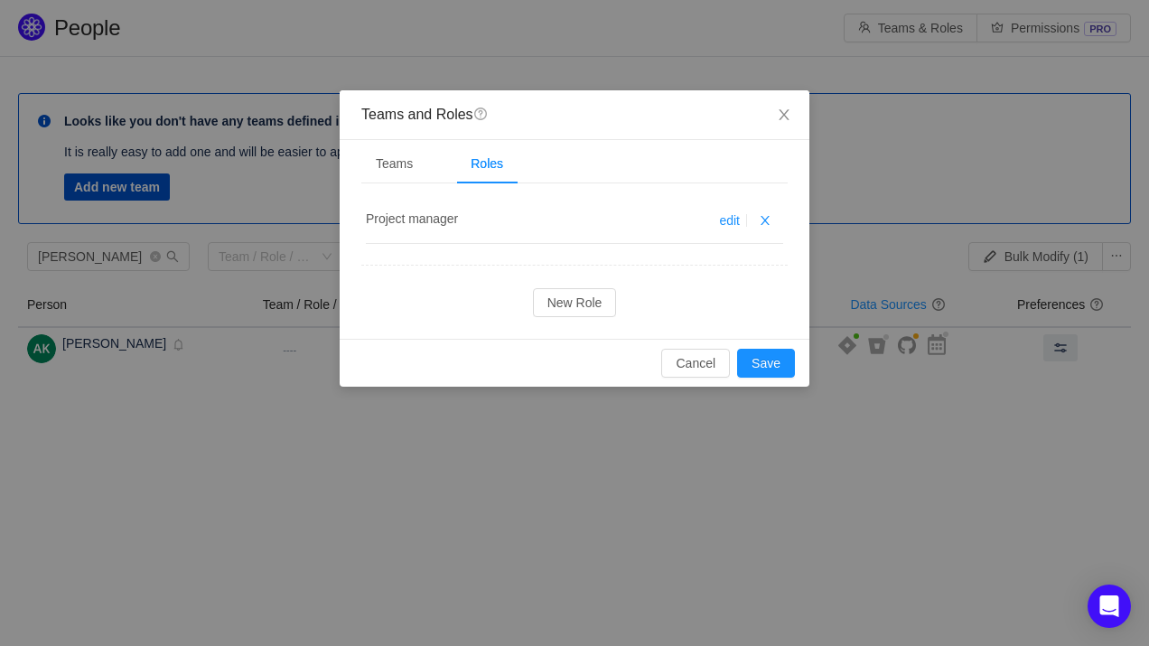
click at [407, 221] on span "Project manager" at bounding box center [412, 218] width 92 height 14
click at [406, 166] on div "Teams" at bounding box center [394, 164] width 66 height 41
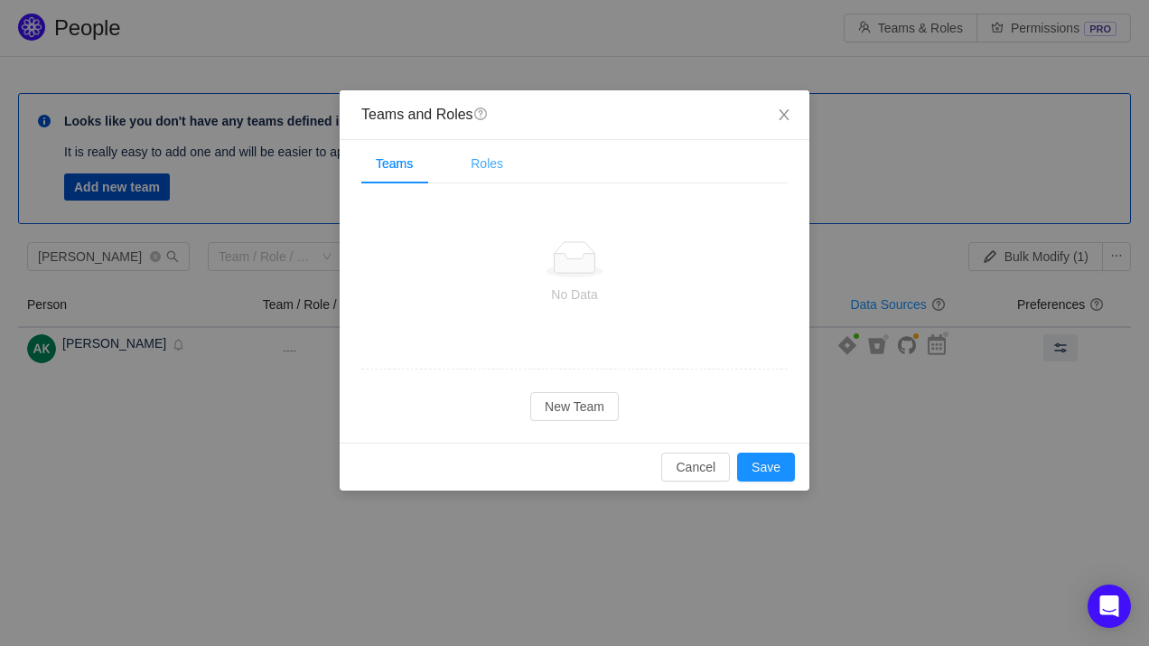
click at [507, 163] on div "Roles" at bounding box center [486, 164] width 61 height 41
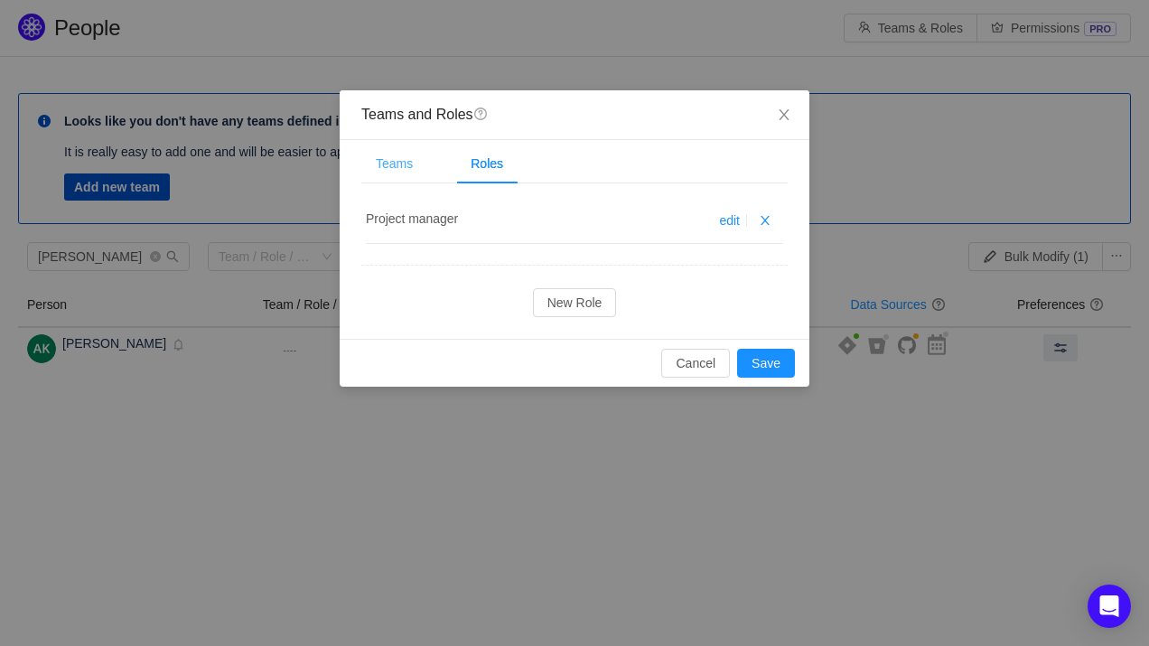
click at [398, 163] on div "Teams" at bounding box center [394, 164] width 66 height 41
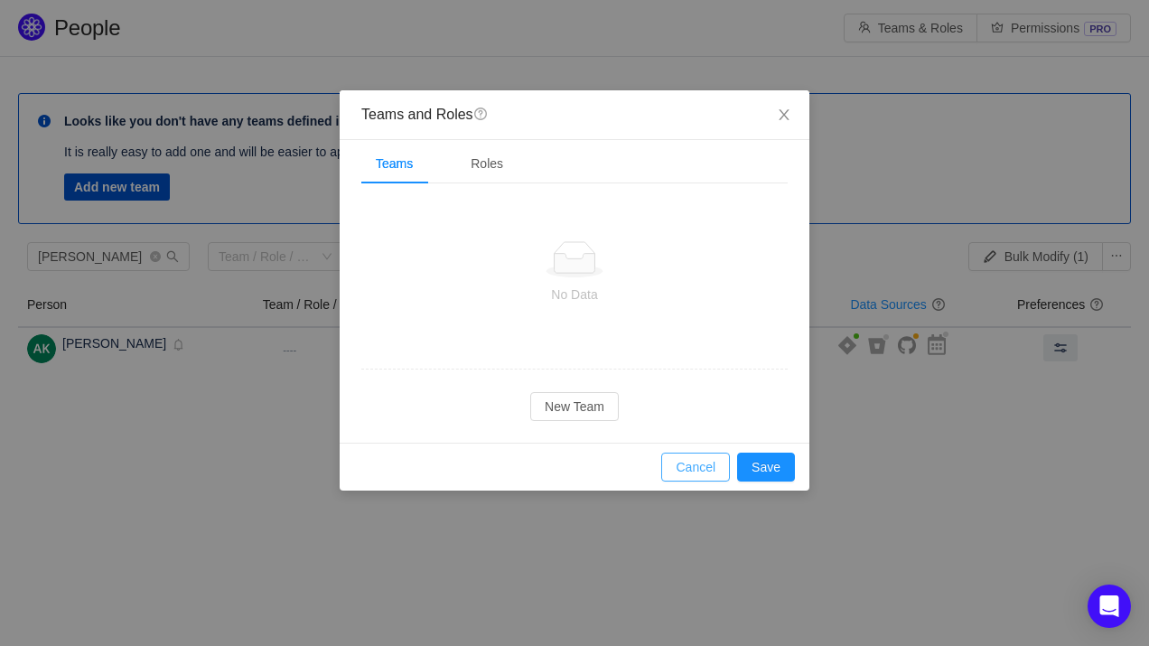
click at [679, 462] on button "Cancel" at bounding box center [695, 466] width 69 height 29
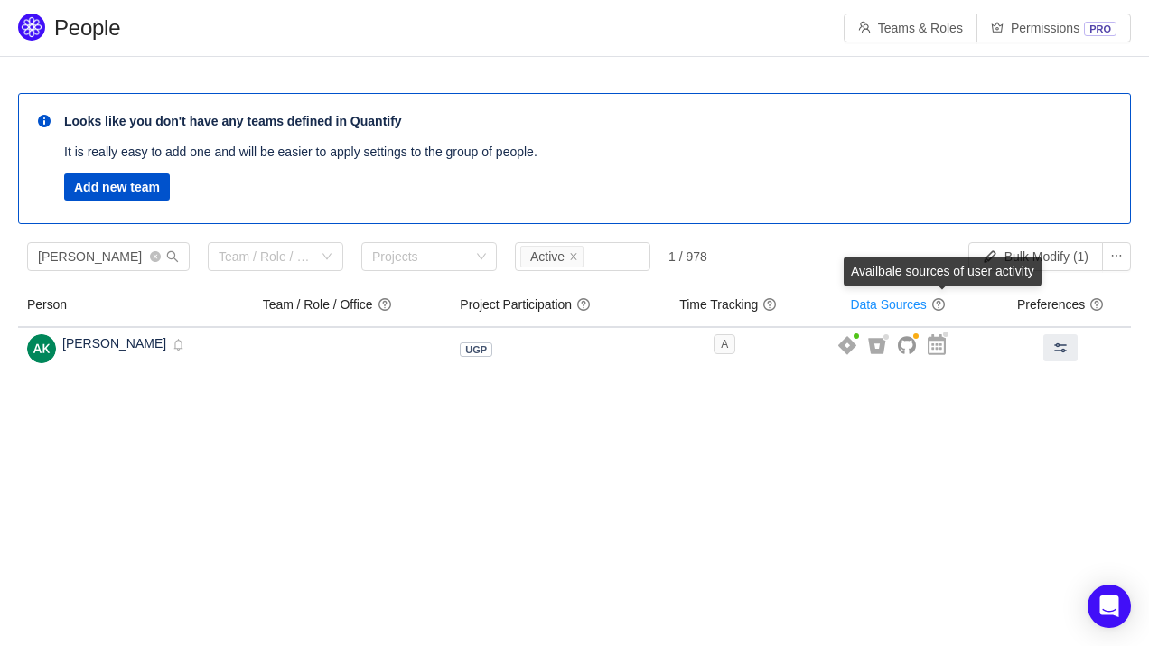
click at [946, 307] on span "question" at bounding box center [938, 304] width 14 height 14
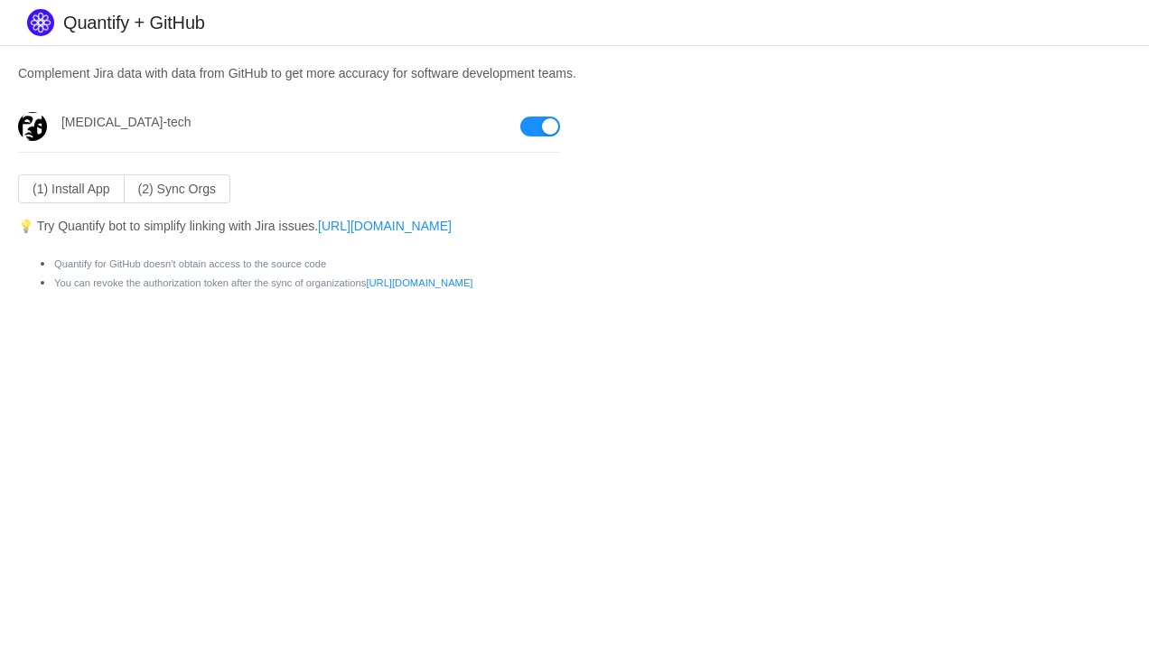
click at [805, 241] on section "Complement Jira data with data from GitHub to get more accuracy for software de…" at bounding box center [574, 184] width 1149 height 276
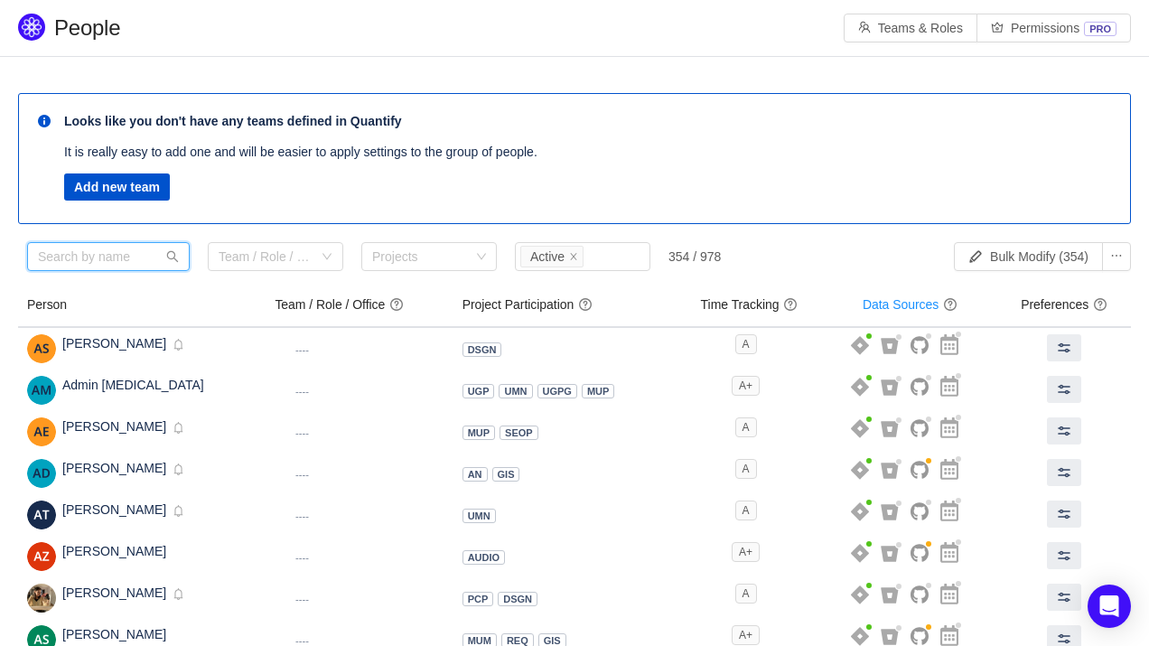
click at [122, 259] on input "text" at bounding box center [108, 256] width 163 height 29
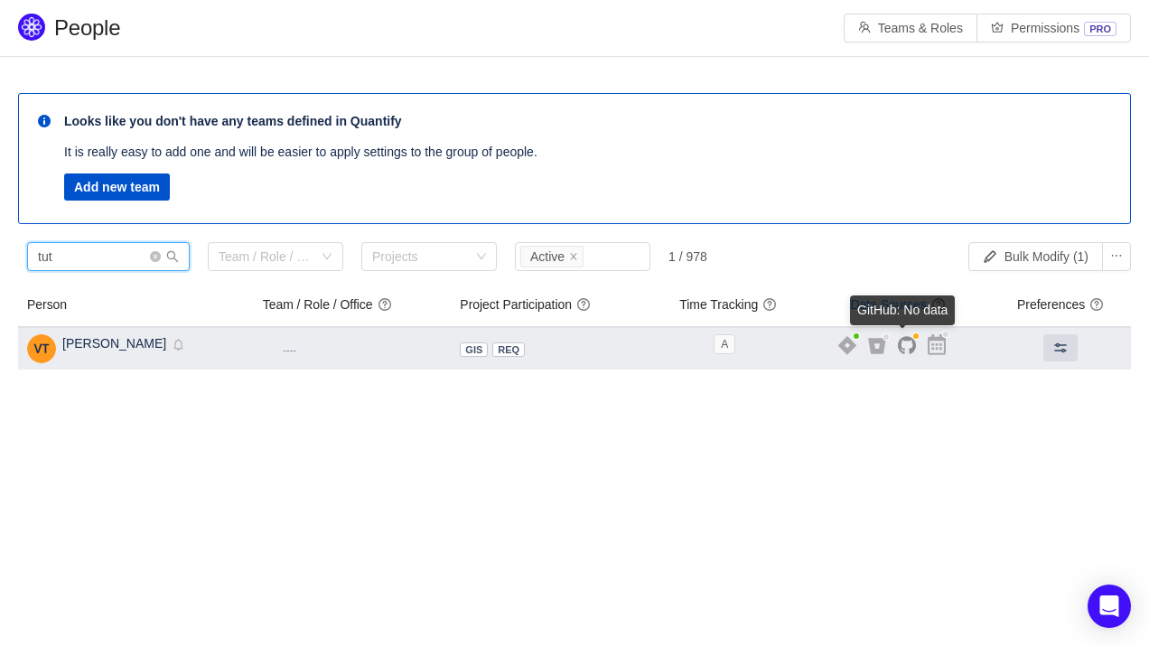
type input "tut"
click at [899, 341] on icon at bounding box center [907, 345] width 18 height 19
click at [1045, 352] on button at bounding box center [1060, 347] width 34 height 27
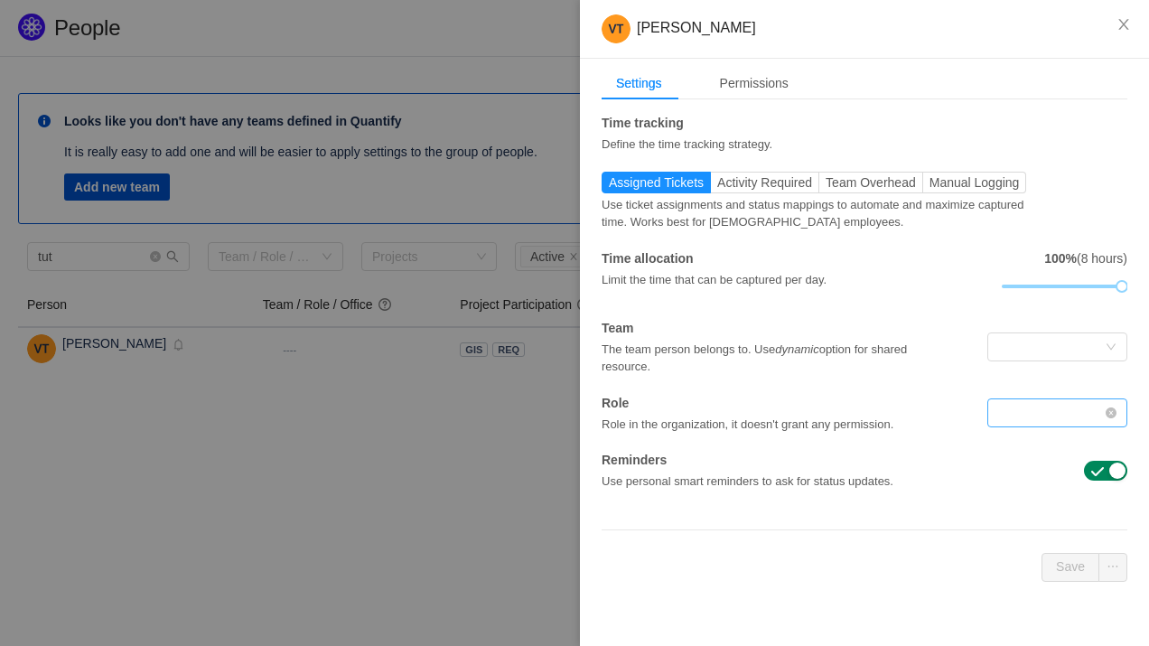
click at [993, 413] on div at bounding box center [1057, 412] width 140 height 29
click at [1021, 348] on div at bounding box center [1051, 346] width 107 height 27
click at [1021, 348] on input at bounding box center [1051, 346] width 107 height 27
click at [890, 293] on div "Time allocation Limit the time that can be captured per day. 100% (8 hours)" at bounding box center [865, 274] width 526 height 51
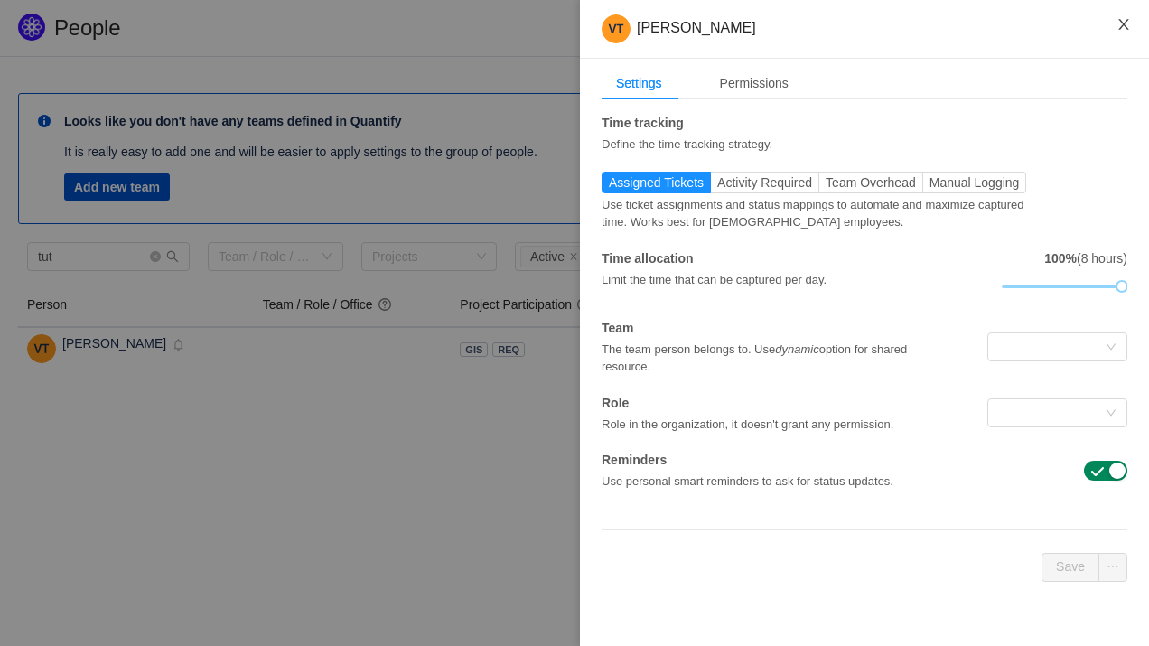
click at [1121, 29] on icon "icon: close" at bounding box center [1123, 24] width 14 height 14
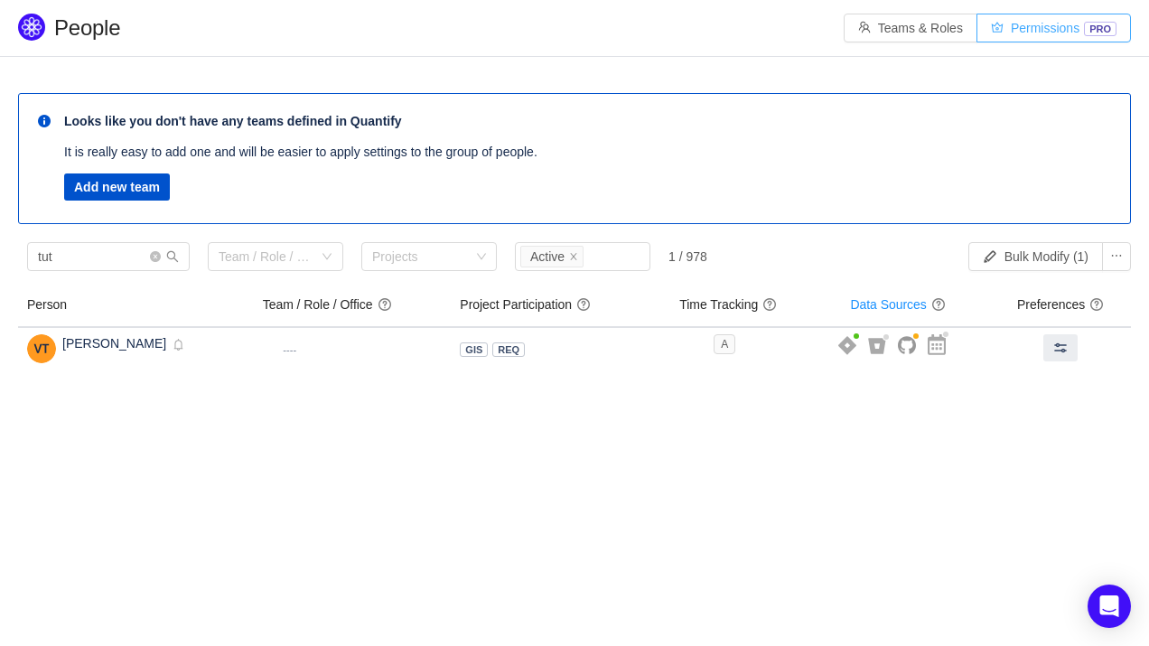
click at [1022, 33] on button "Permissions PRO" at bounding box center [1053, 28] width 154 height 29
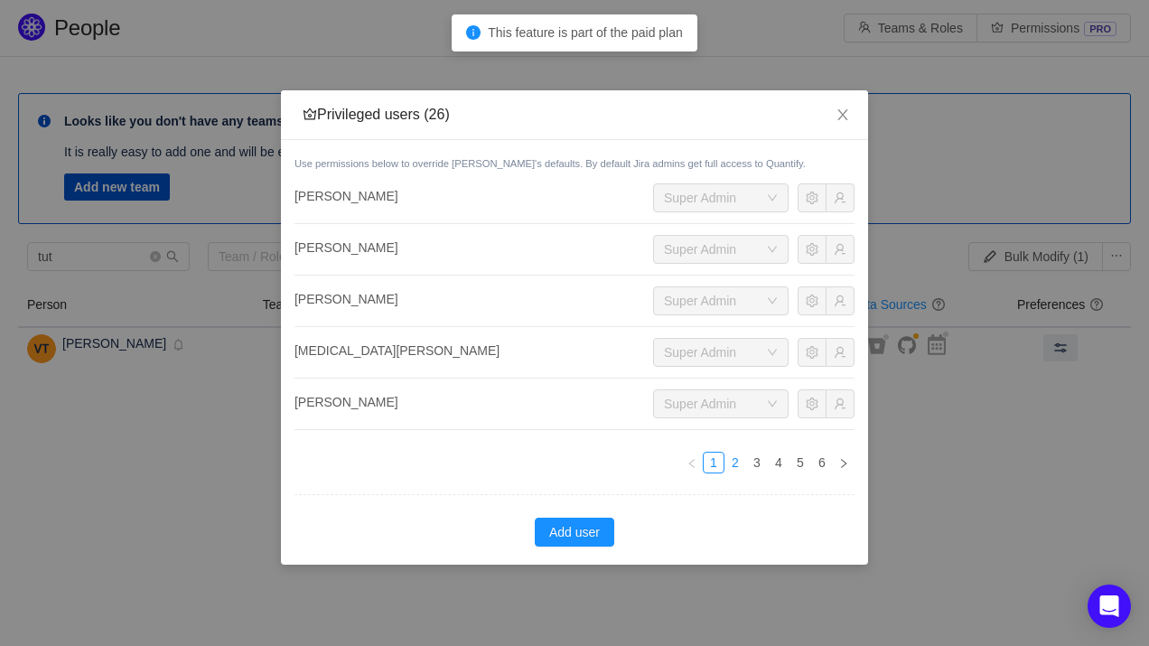
click at [738, 460] on link "2" at bounding box center [735, 462] width 20 height 20
click at [759, 463] on link "3" at bounding box center [757, 462] width 20 height 20
click at [737, 462] on link "2" at bounding box center [735, 462] width 20 height 20
click at [755, 464] on link "3" at bounding box center [757, 462] width 20 height 20
click at [773, 466] on link "4" at bounding box center [779, 462] width 20 height 20
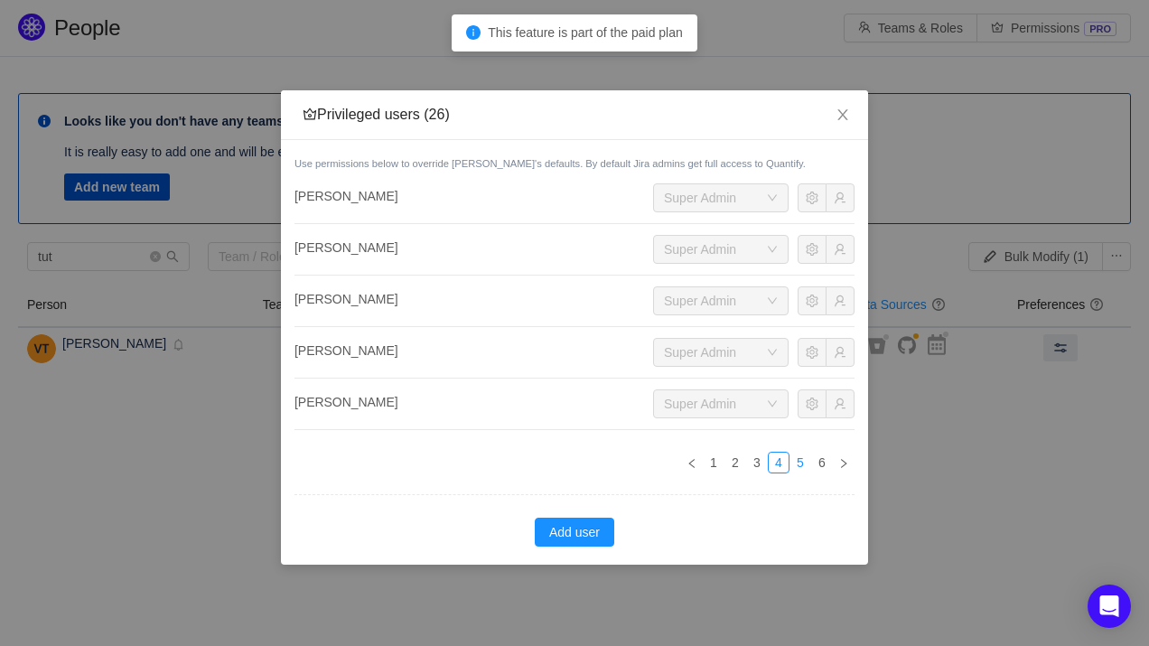
click at [797, 467] on link "5" at bounding box center [800, 462] width 20 height 20
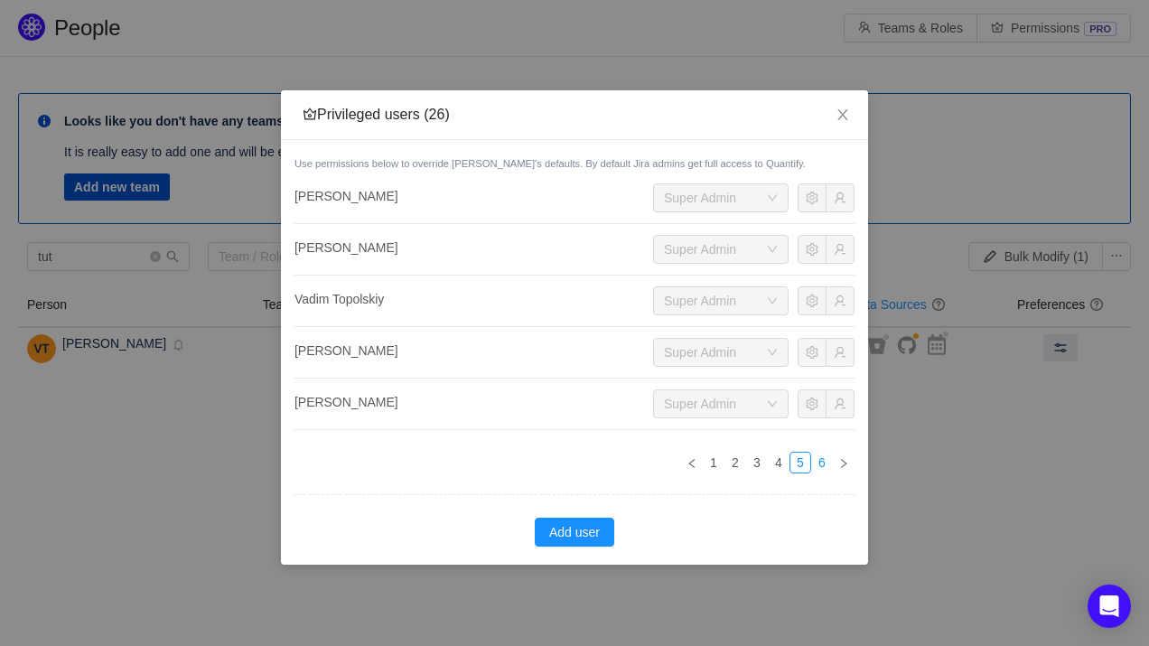
click at [815, 466] on link "6" at bounding box center [822, 462] width 20 height 20
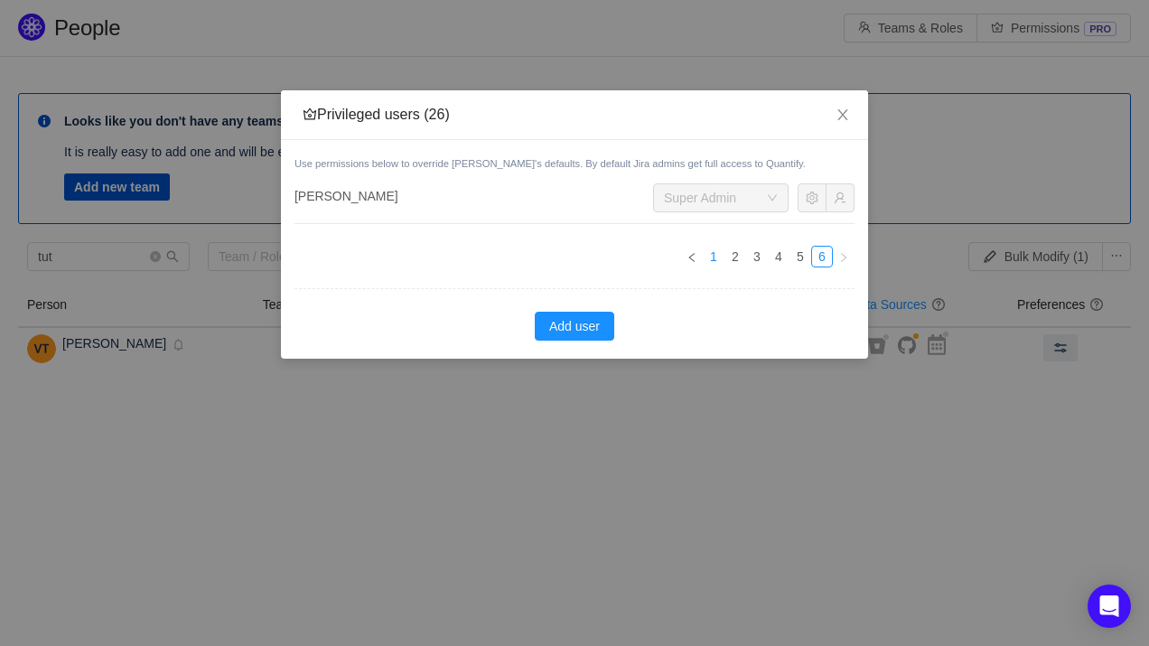
click at [717, 252] on link "1" at bounding box center [714, 257] width 20 height 20
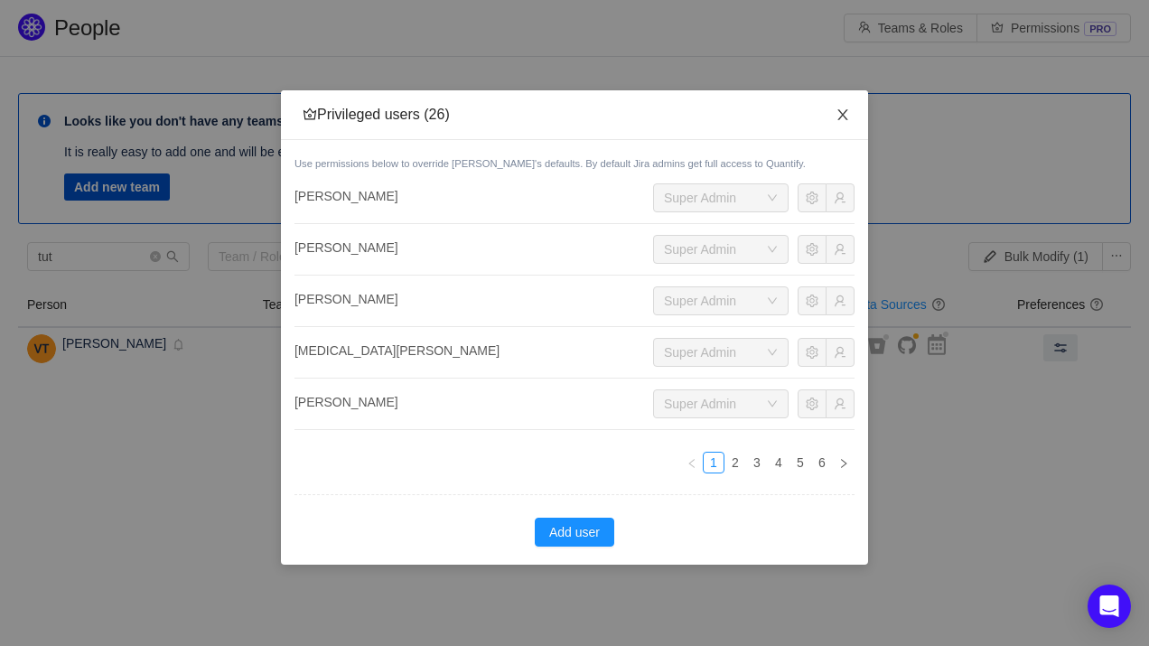
click at [846, 118] on icon "icon: close" at bounding box center [842, 114] width 14 height 14
